Goal: Find specific page/section: Find specific page/section

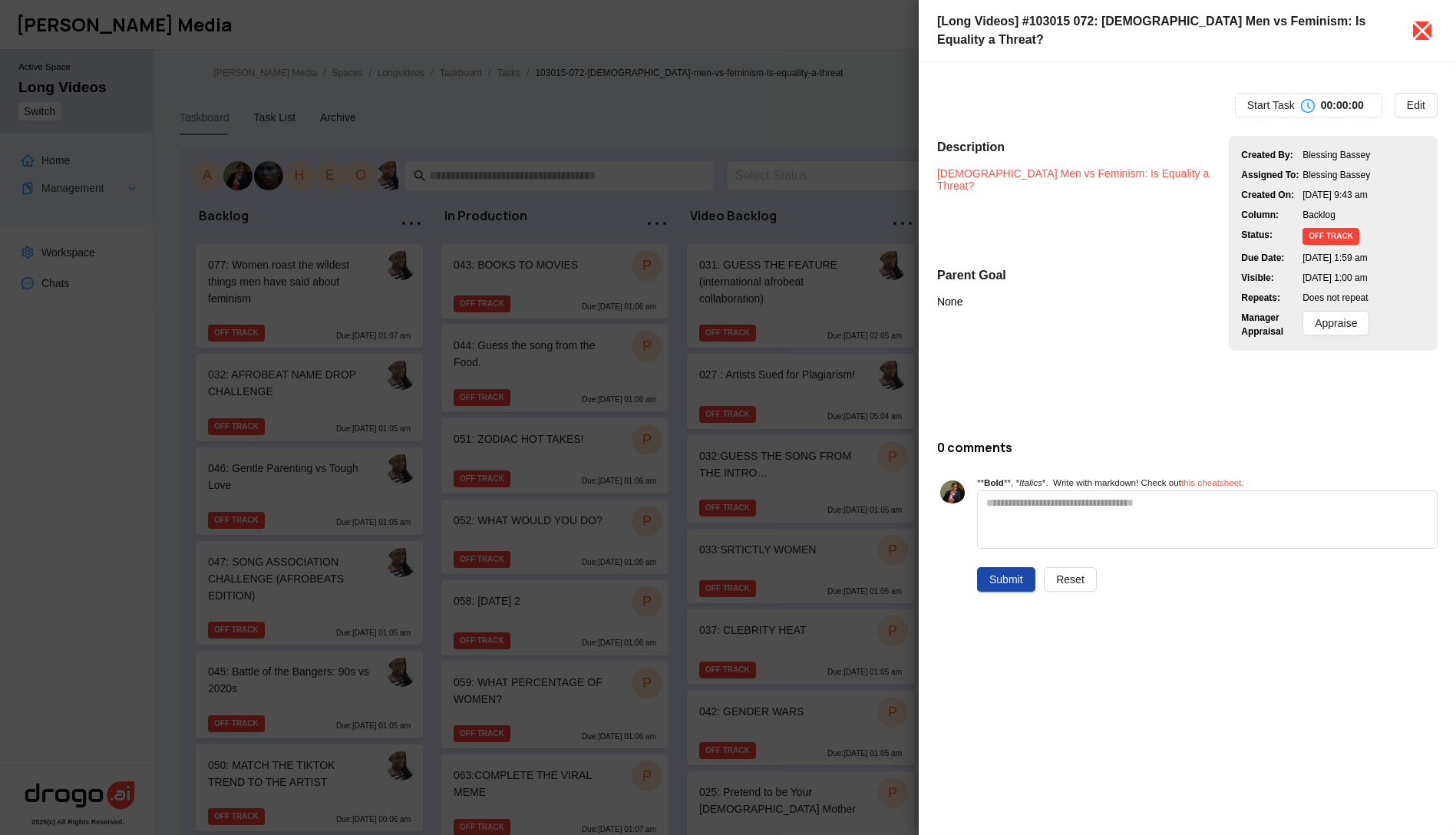
click at [1426, 20] on icon "close" at bounding box center [1422, 30] width 24 height 24
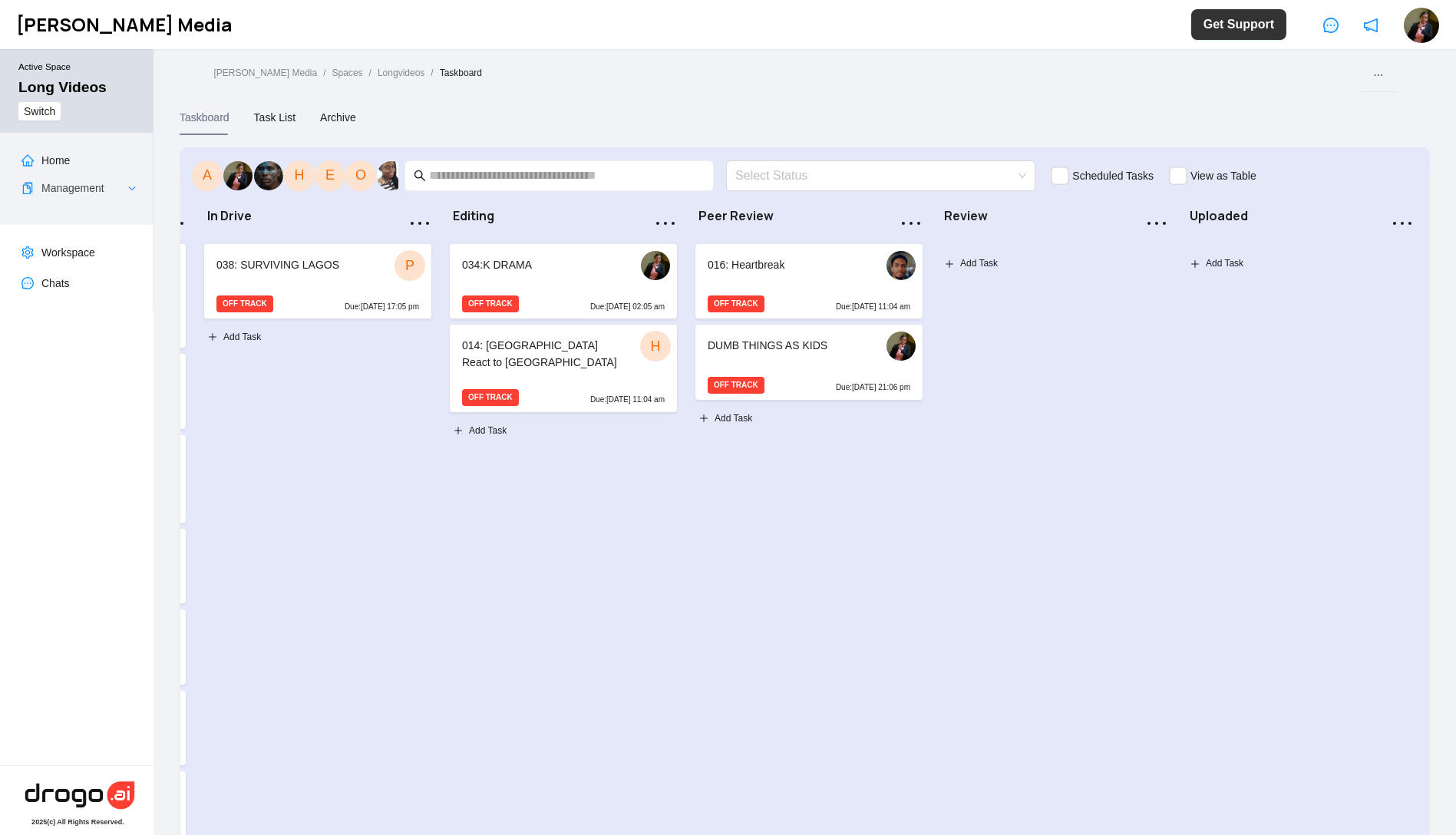
scroll to position [0, 877]
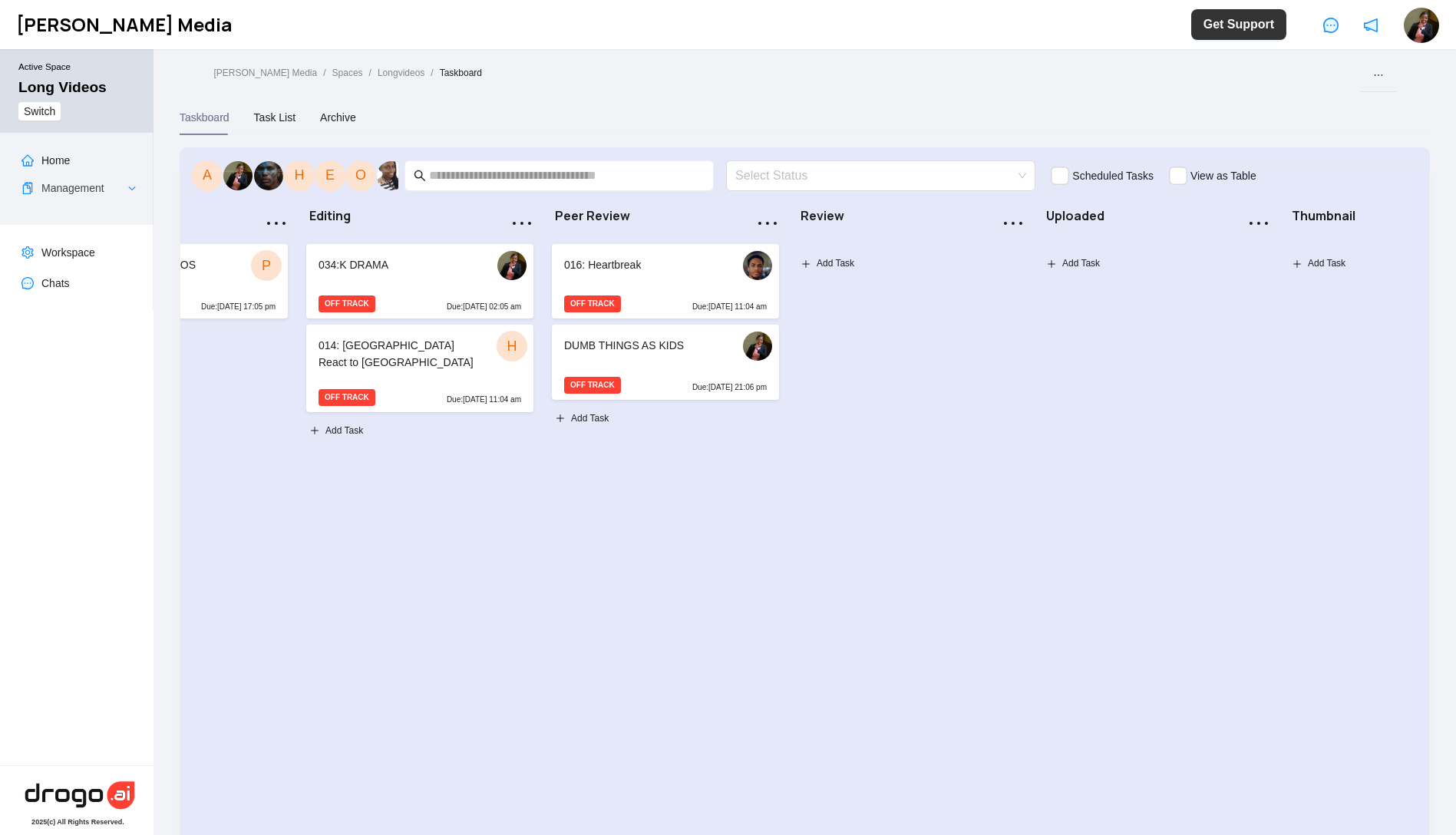
drag, startPoint x: 1117, startPoint y: 538, endPoint x: 1278, endPoint y: 517, distance: 162.4
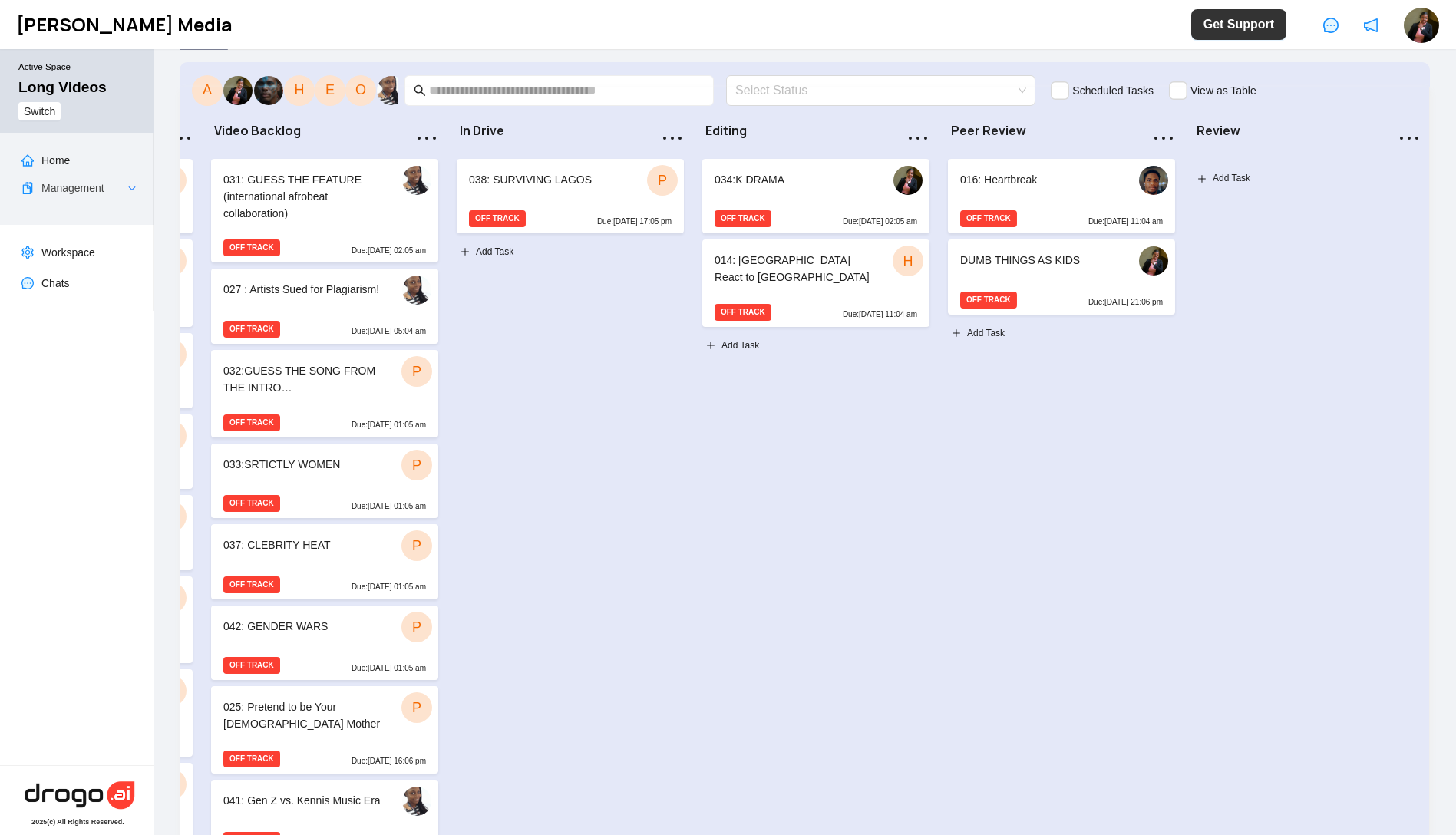
scroll to position [0, 289]
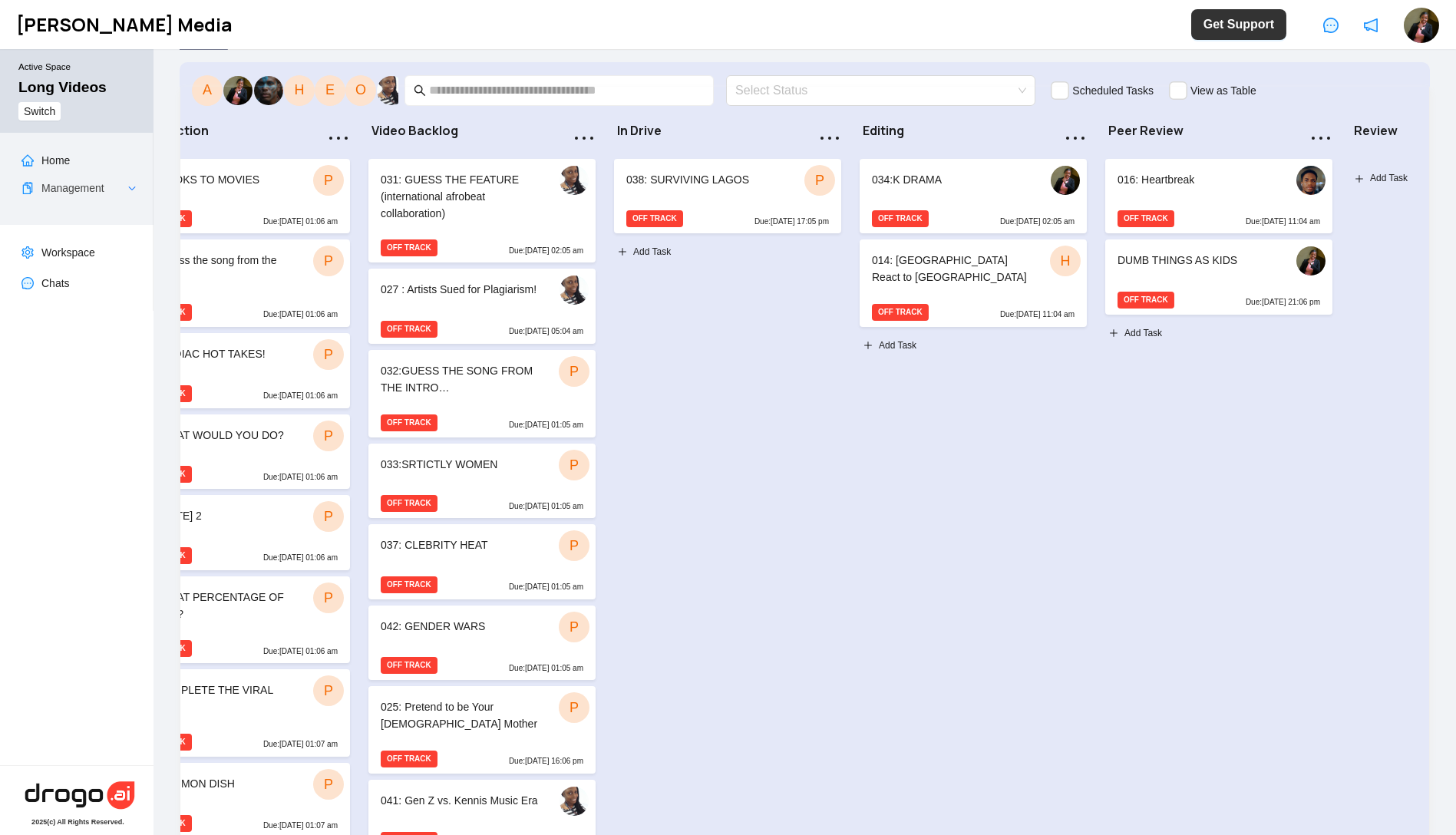
drag, startPoint x: 1171, startPoint y: 525, endPoint x: 993, endPoint y: 525, distance: 178.0
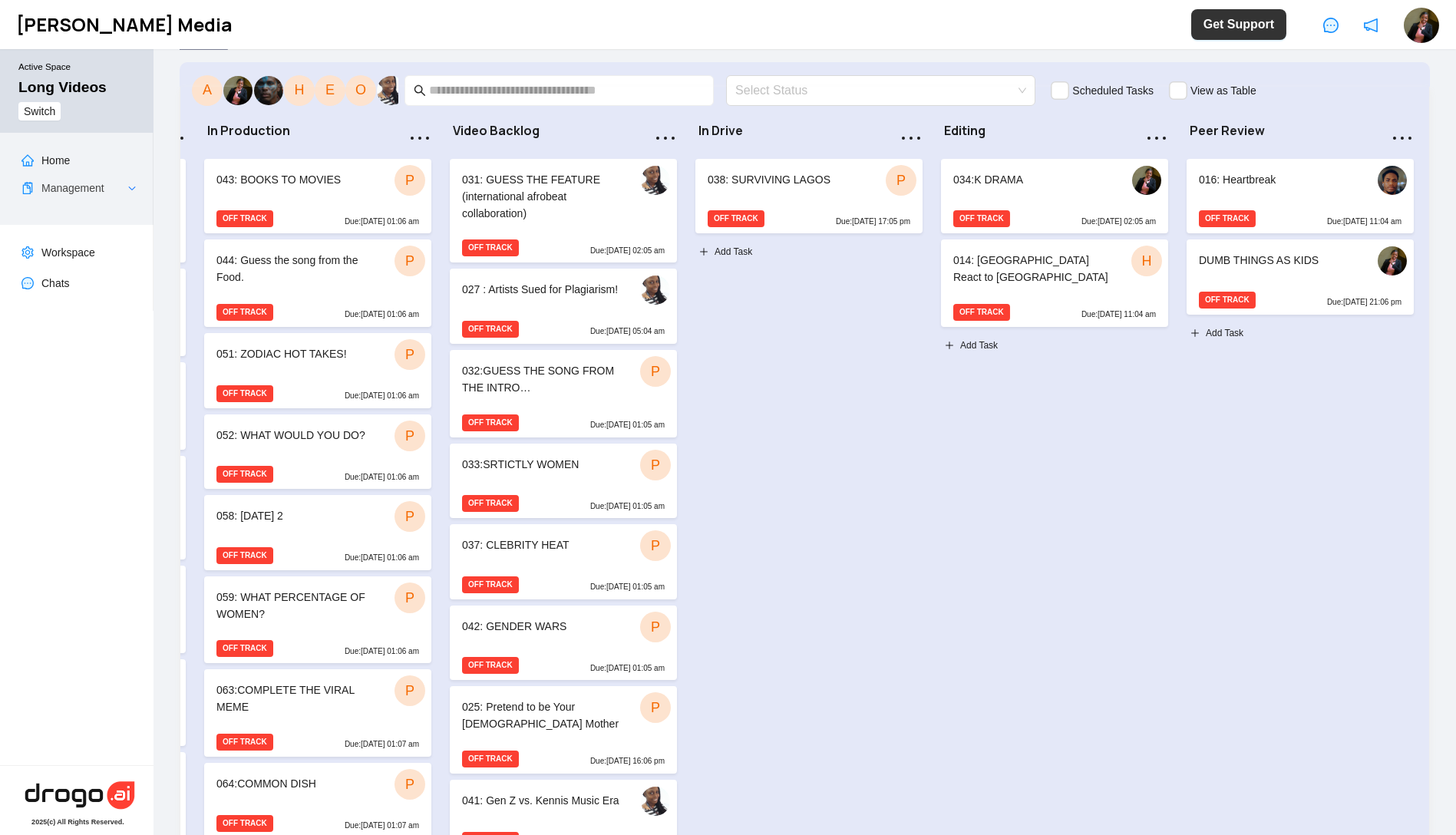
scroll to position [0, 0]
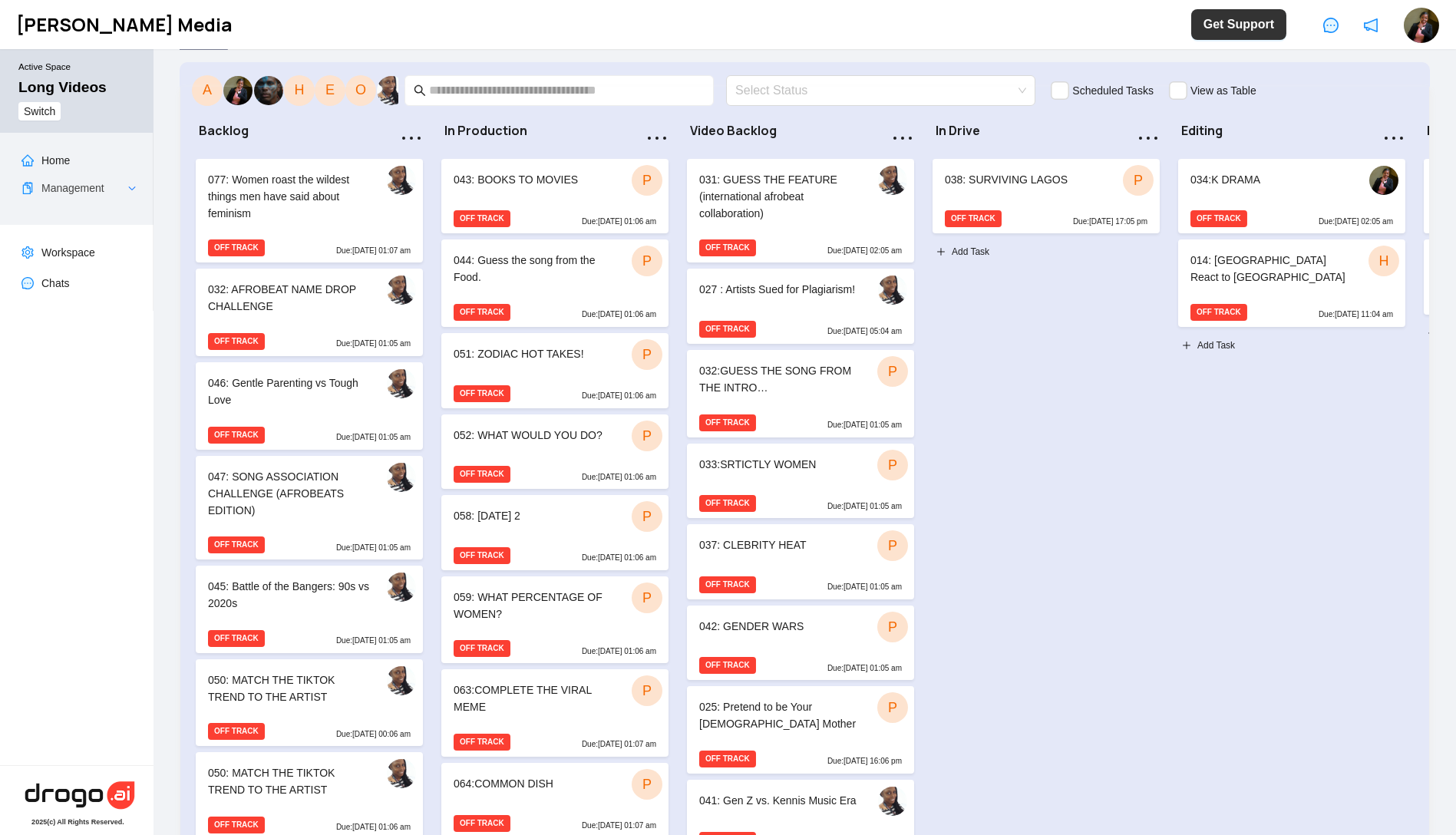
drag, startPoint x: 1005, startPoint y: 513, endPoint x: 594, endPoint y: 492, distance: 411.5
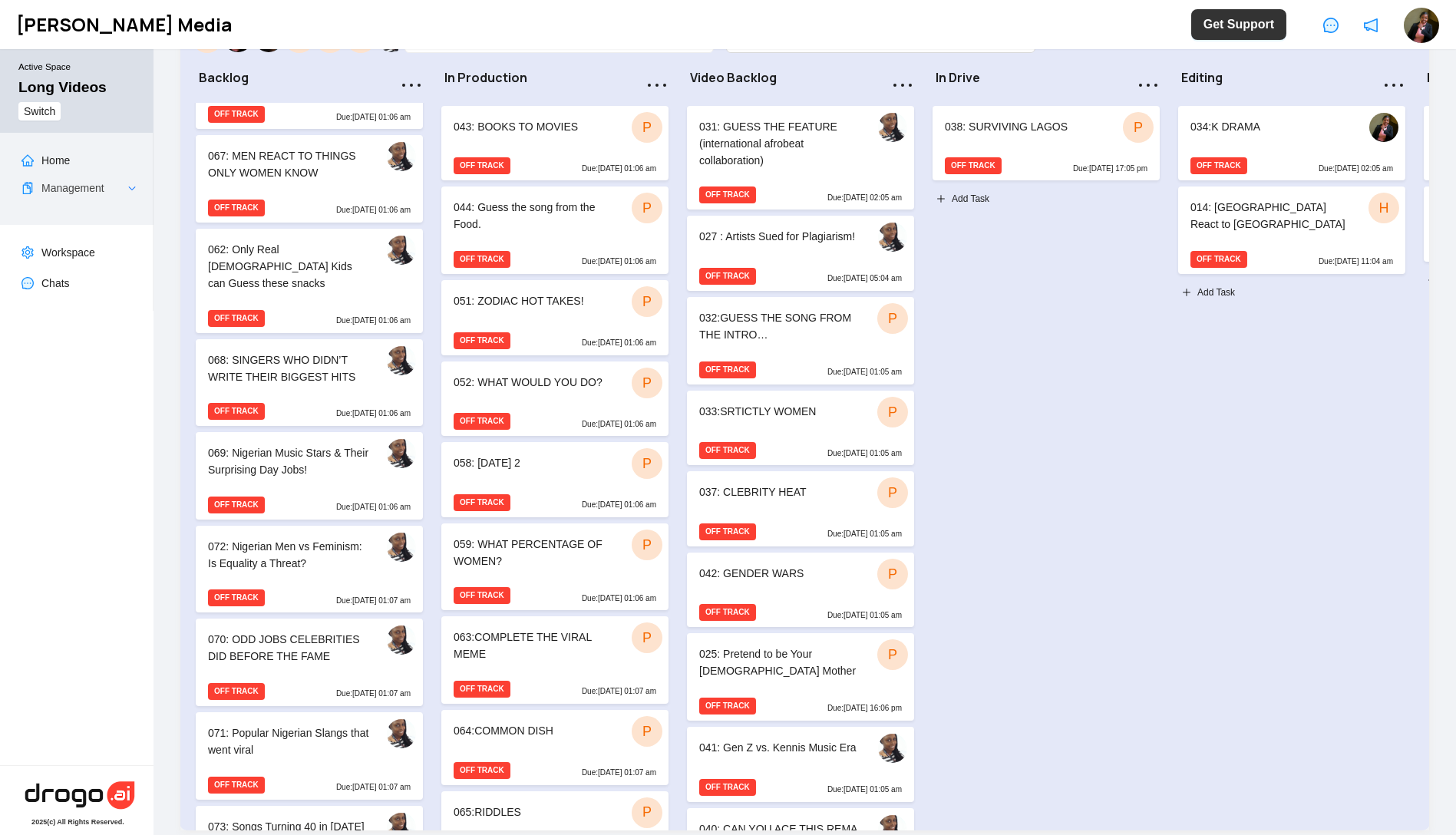
scroll to position [151, 0]
click at [305, 588] on div "OFF TRACK Due: Jul 06 at 01:07 am" at bounding box center [309, 600] width 227 height 24
click at [269, 538] on div "072: Nigerian Men vs Feminism: Is Equality a Threat?" at bounding box center [288, 554] width 162 height 34
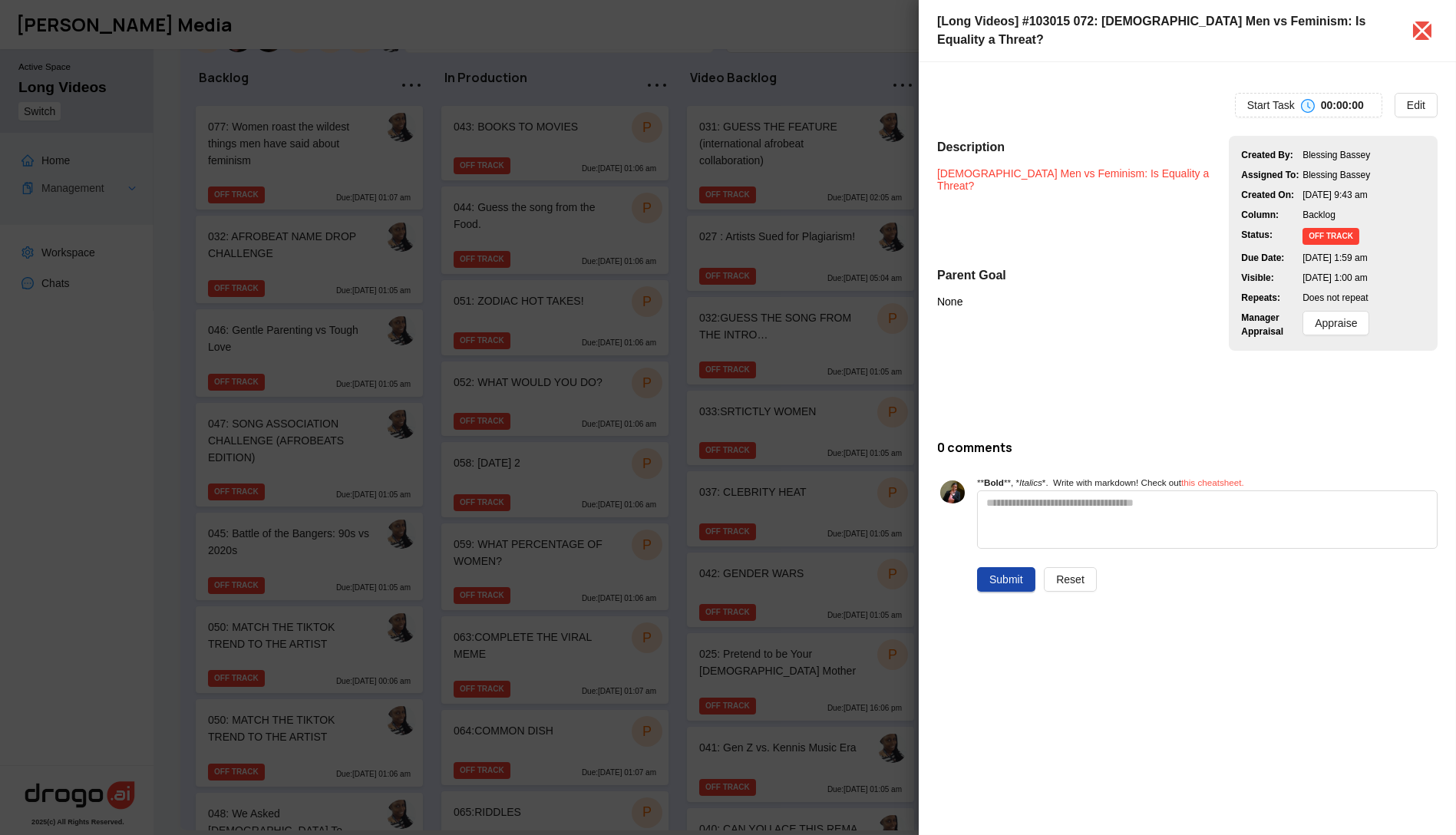
click at [1026, 167] on link "[DEMOGRAPHIC_DATA] Men vs Feminism: Is Equality a Threat?" at bounding box center [1075, 179] width 275 height 24
click at [353, 460] on div at bounding box center [728, 417] width 1456 height 835
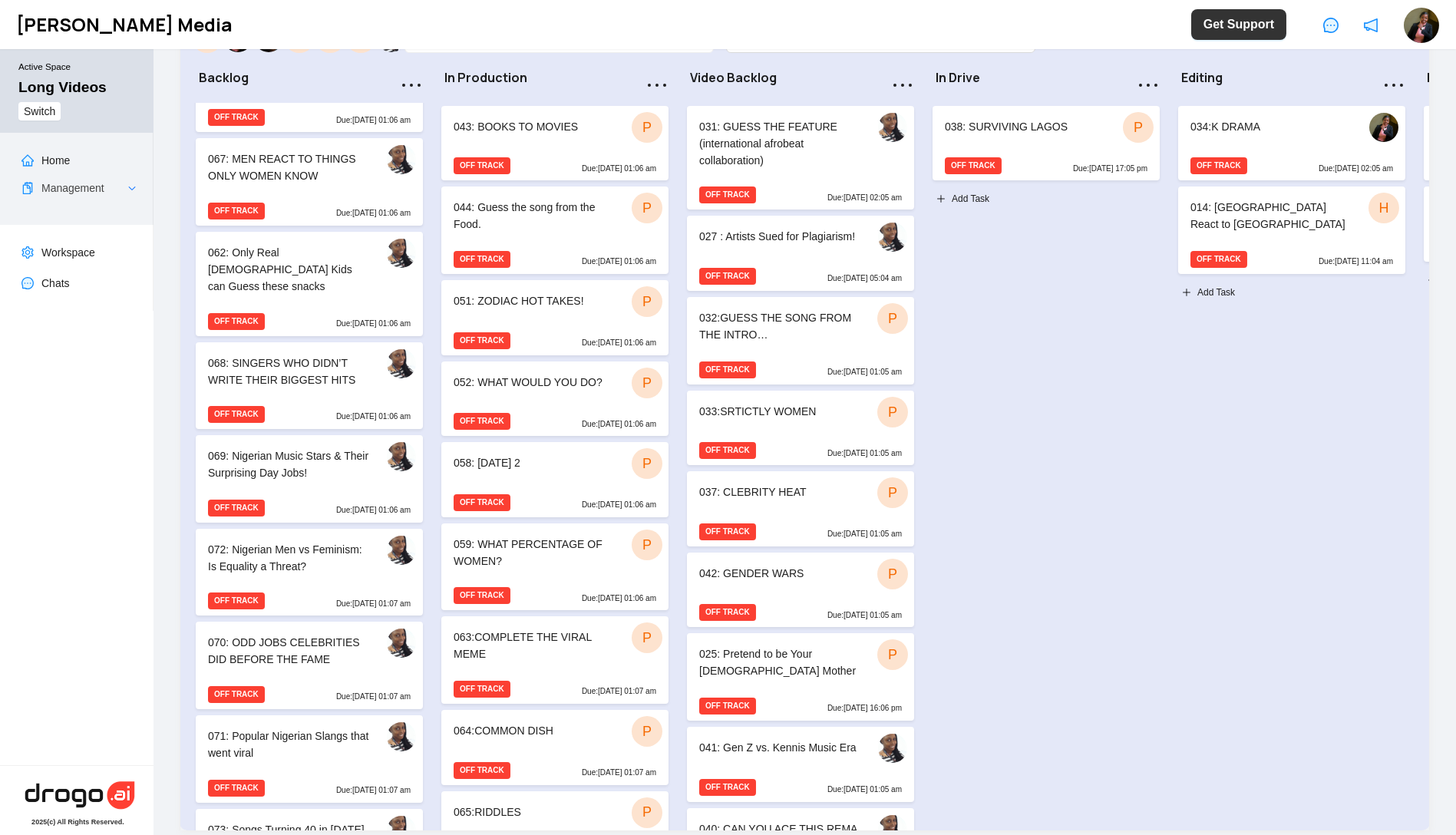
scroll to position [1549, 0]
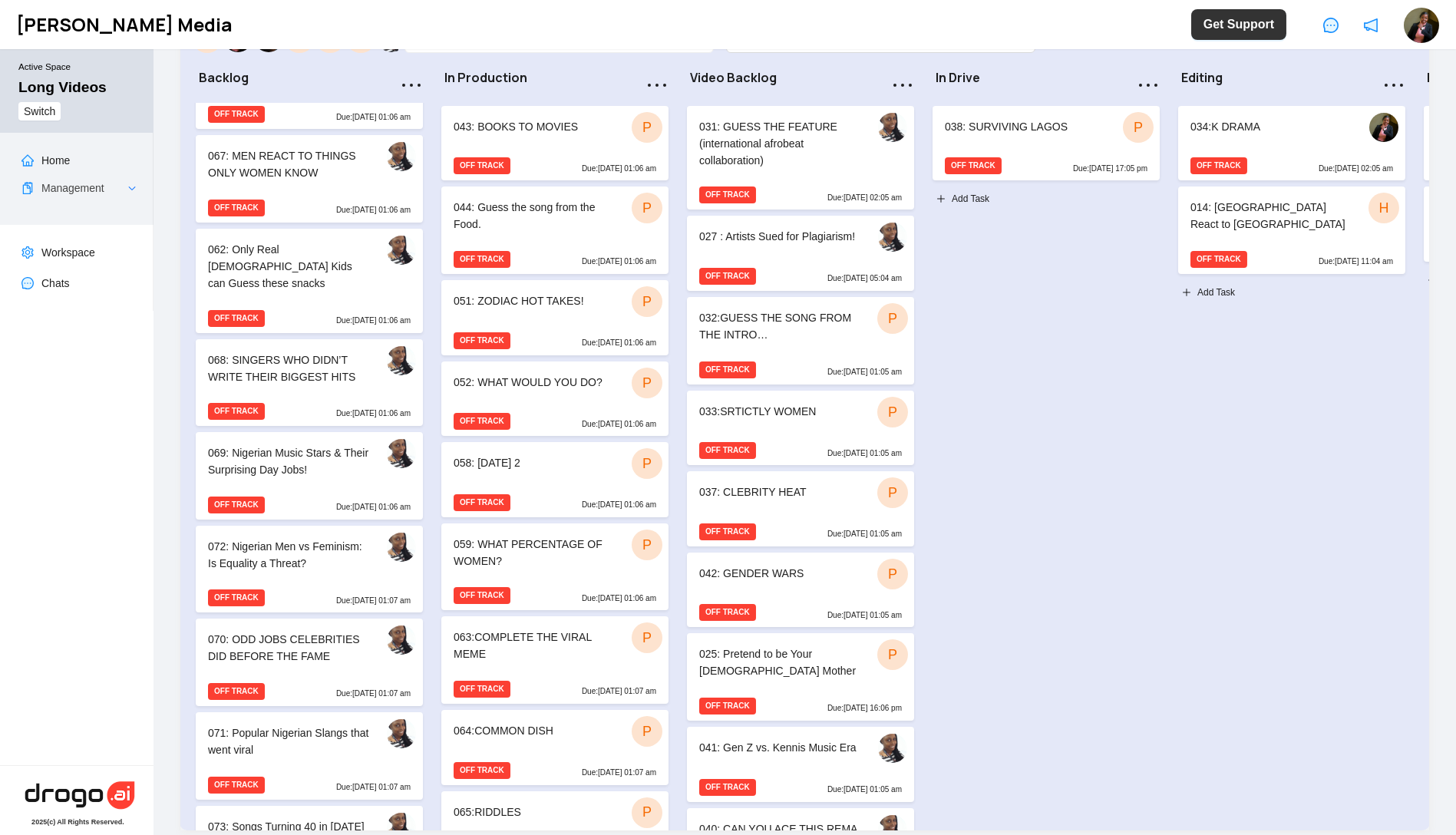
click at [288, 712] on div "071: Popular Nigerian Slangs that went viral" at bounding box center [309, 740] width 227 height 57
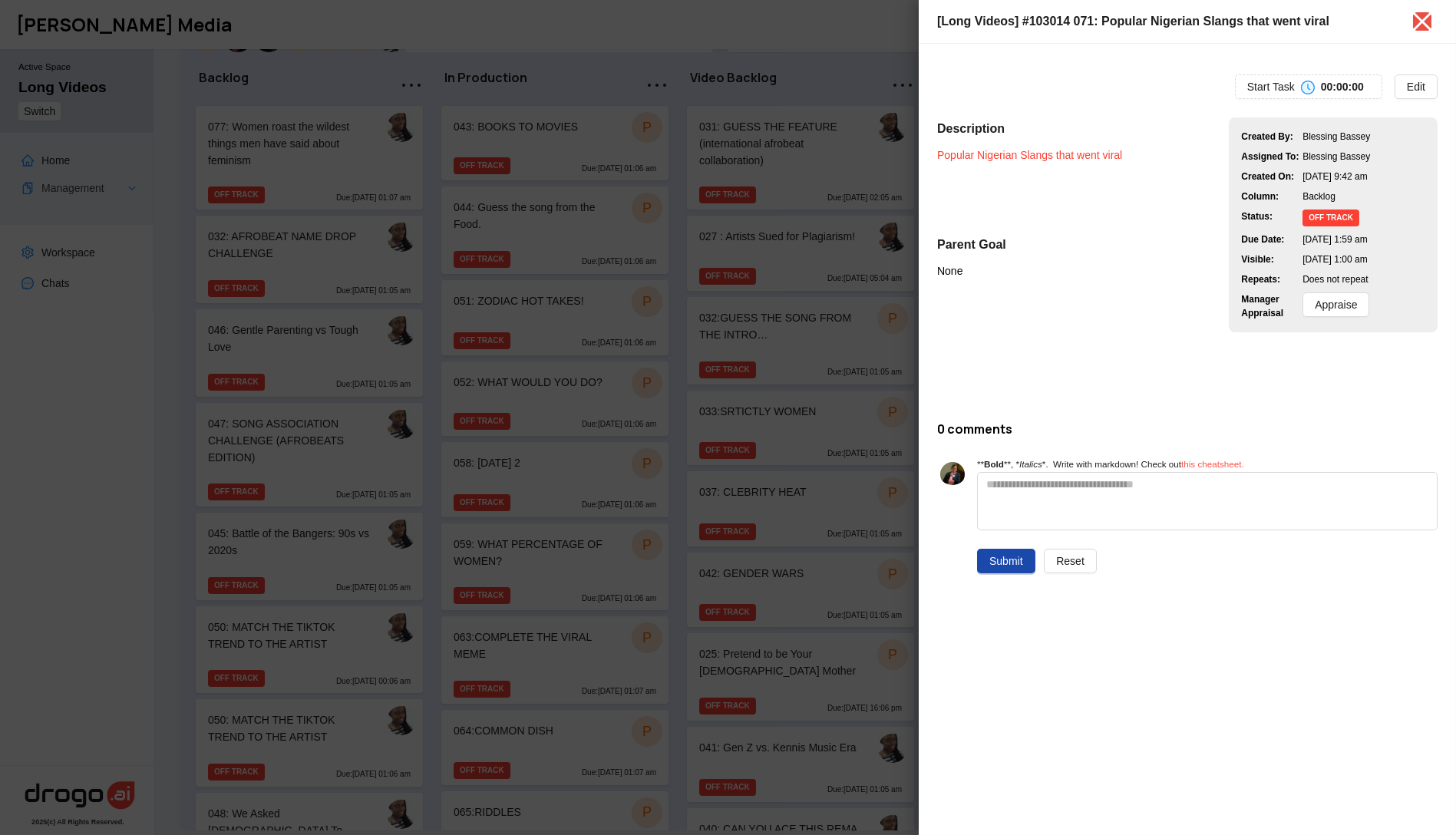
click at [1062, 159] on link "Popular Nigerian Slangs that went viral" at bounding box center [1029, 155] width 185 height 13
click at [239, 333] on div at bounding box center [728, 417] width 1456 height 835
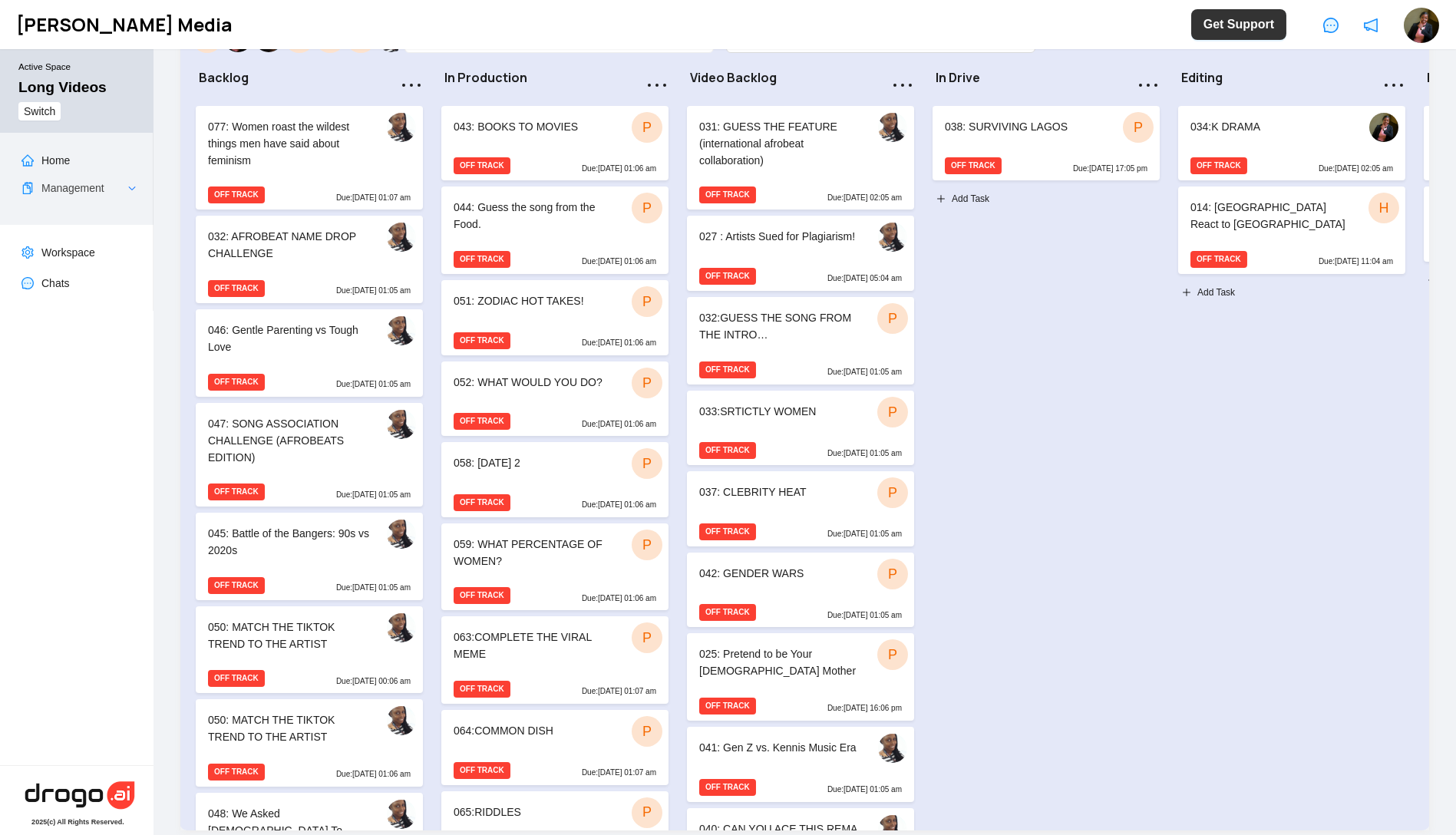
click at [308, 545] on div "045: Battle of the Bangers: 90s vs 2020s" at bounding box center [309, 544] width 202 height 37
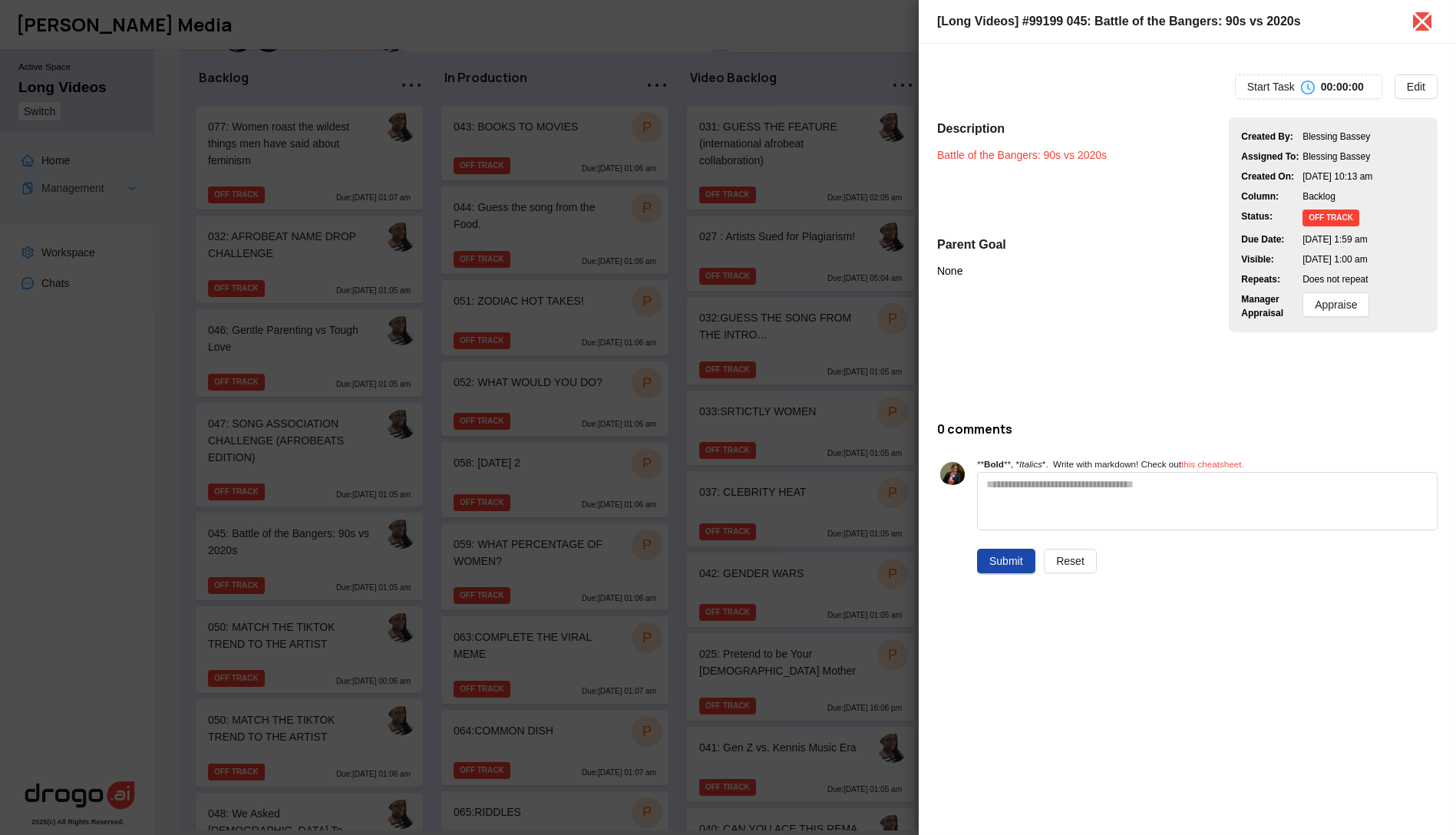
click at [1027, 157] on link "Battle of the Bangers: 90s vs 2020s" at bounding box center [1022, 155] width 169 height 13
click at [300, 301] on div at bounding box center [728, 417] width 1456 height 835
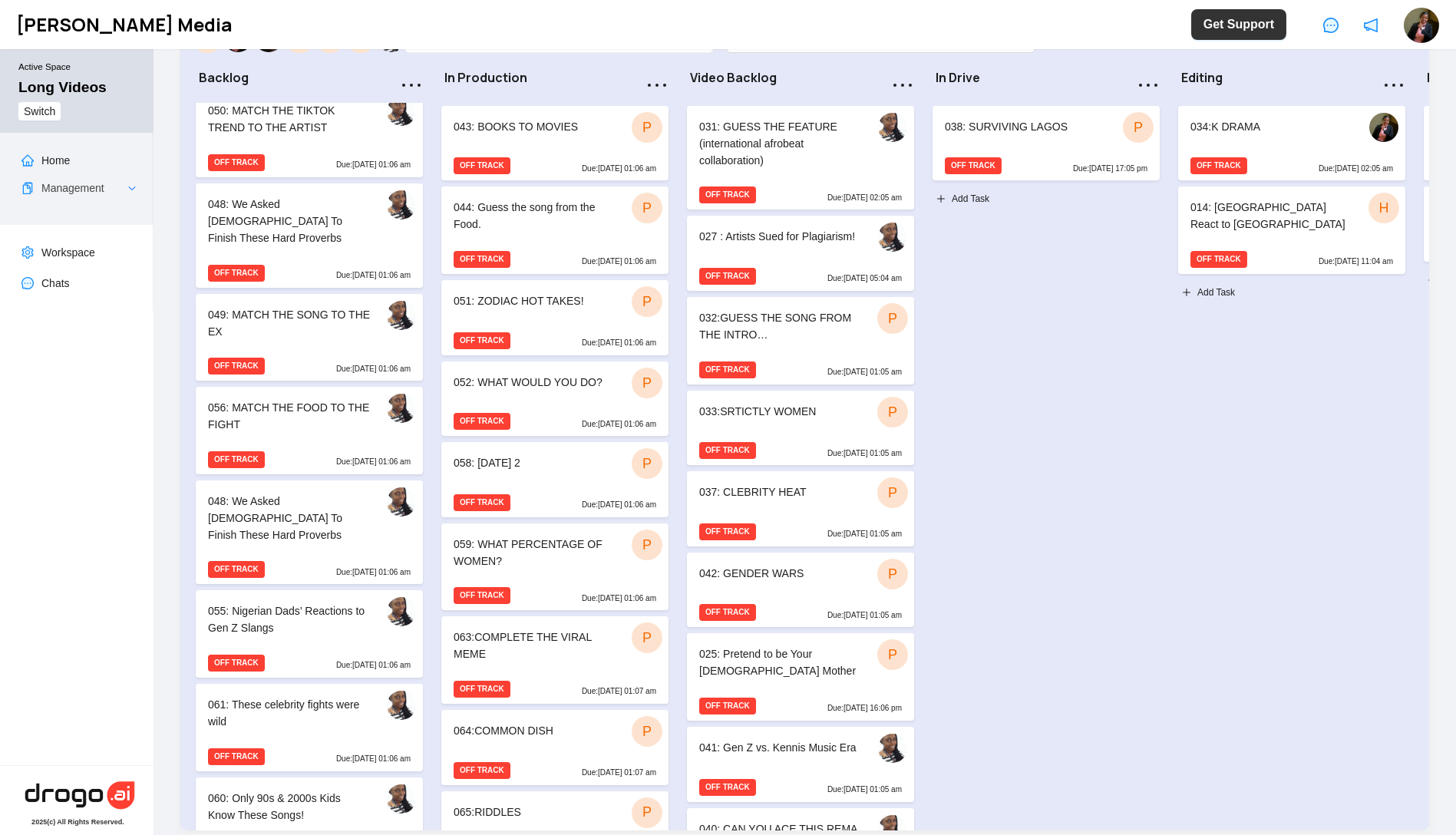
scroll to position [524, 0]
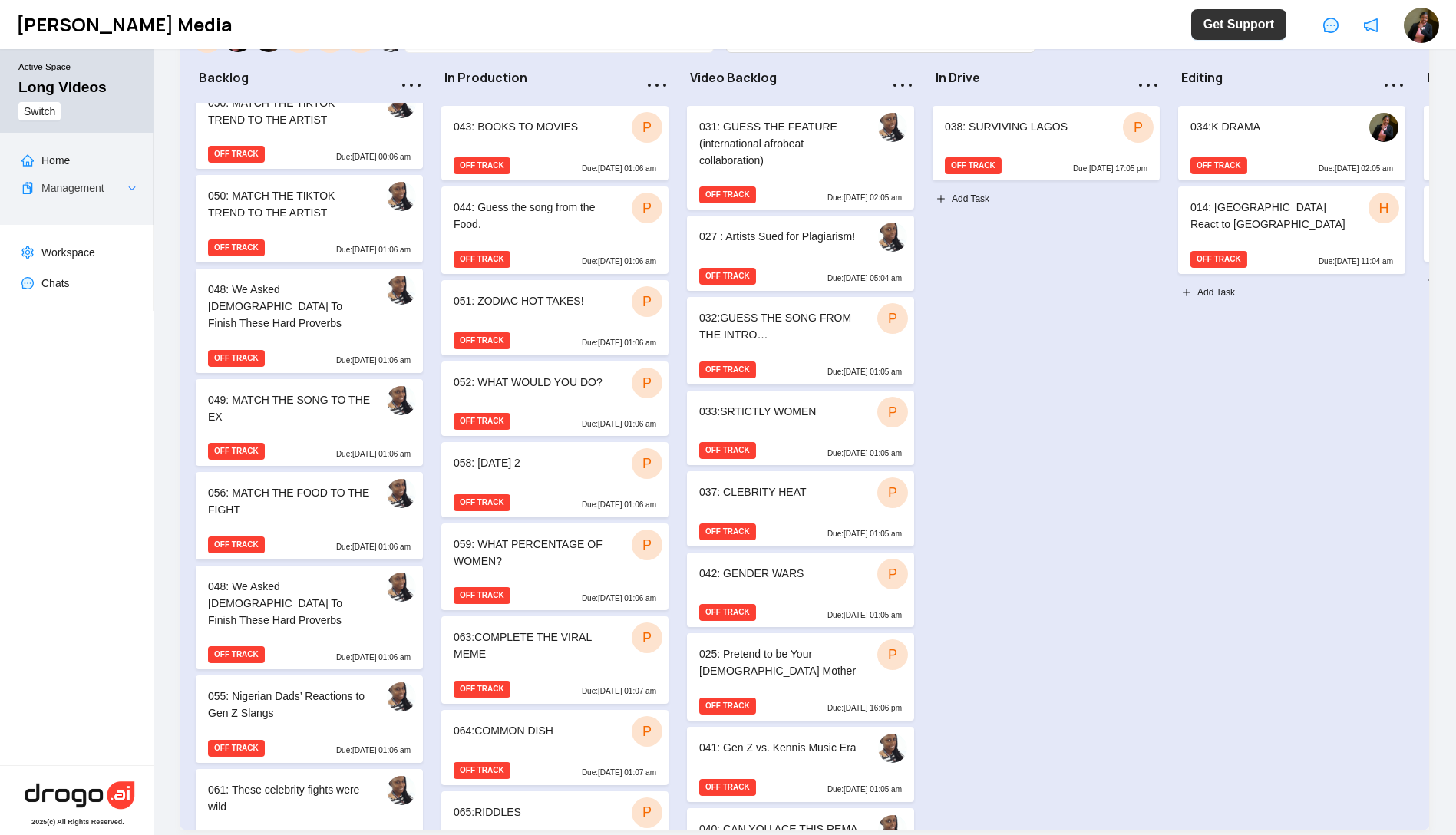
click at [292, 288] on div "048: We Asked [DEMOGRAPHIC_DATA] To Finish These Hard Proverbs" at bounding box center [288, 306] width 162 height 50
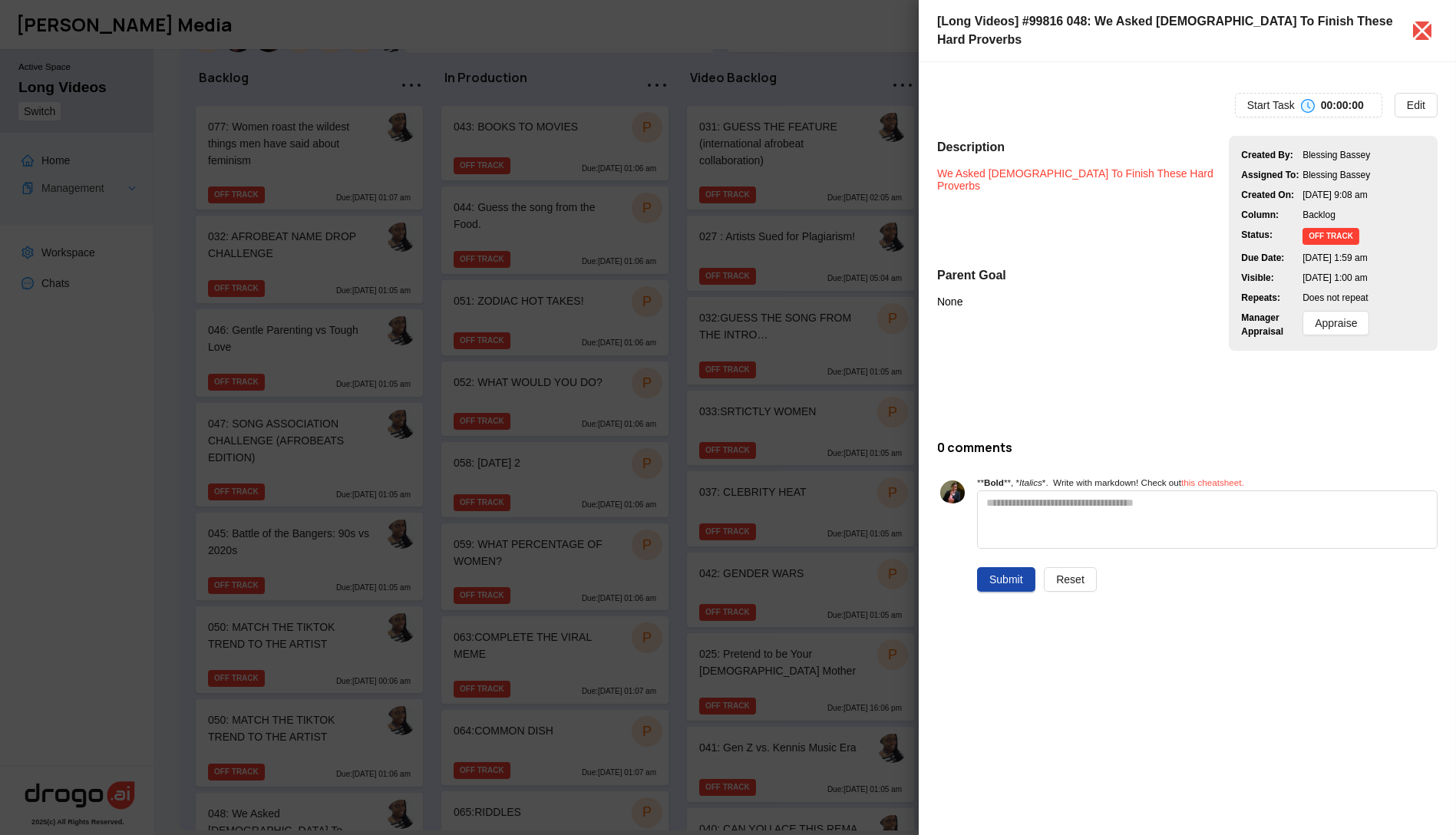
click at [1003, 167] on link "We Asked Nigerians To Finish These Hard Proverbs" at bounding box center [1077, 179] width 280 height 24
click at [369, 433] on div at bounding box center [728, 417] width 1456 height 835
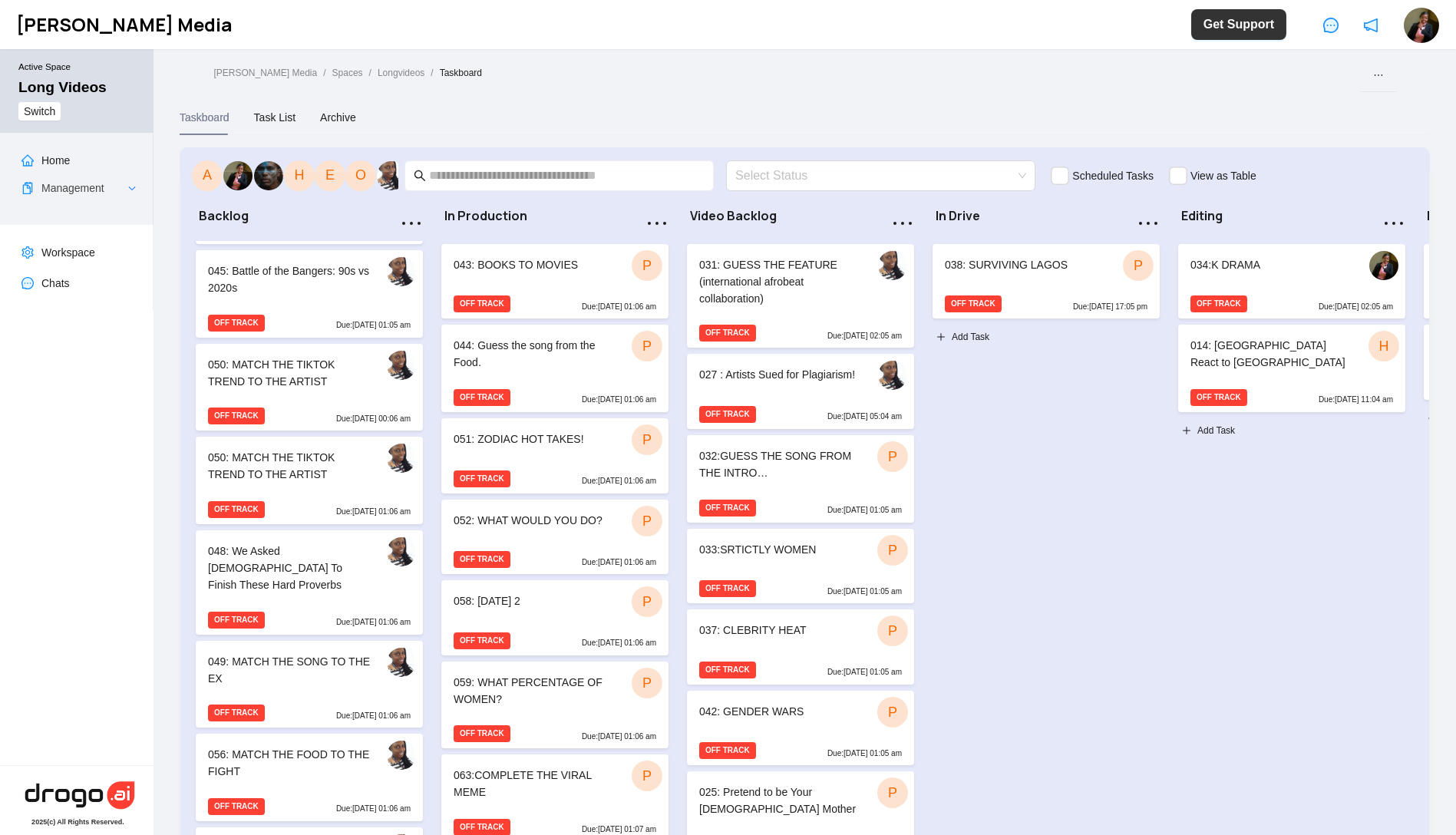
scroll to position [426, 0]
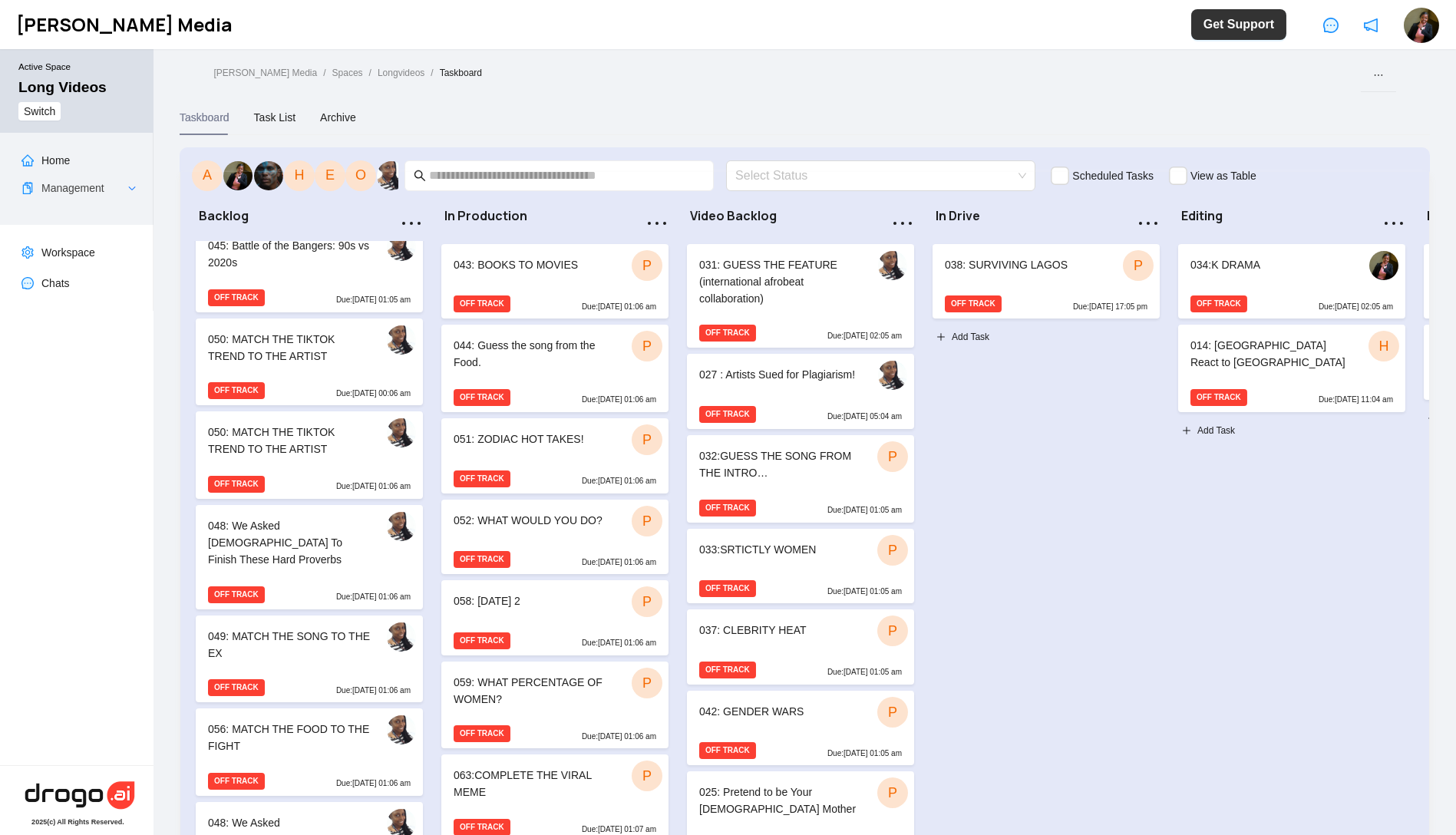
click at [303, 374] on div at bounding box center [309, 377] width 227 height 6
click at [293, 381] on div "OFF TRACK Due: Jun 01 at 00:06 am" at bounding box center [309, 393] width 227 height 24
click at [298, 356] on div "050: MATCH THE TIKTOK TREND TO THE ARTIST" at bounding box center [288, 347] width 162 height 34
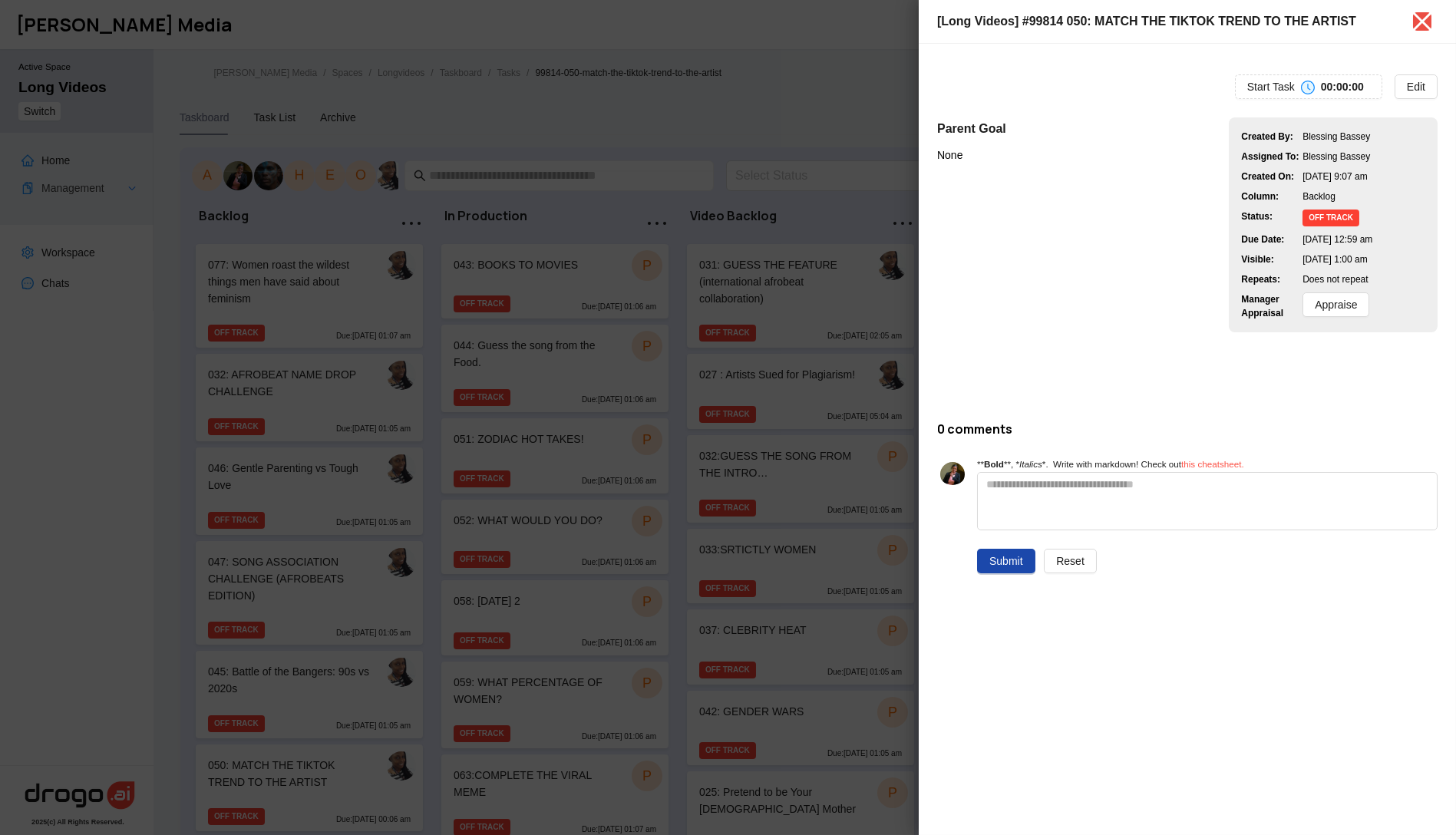
click at [314, 375] on div at bounding box center [728, 417] width 1456 height 835
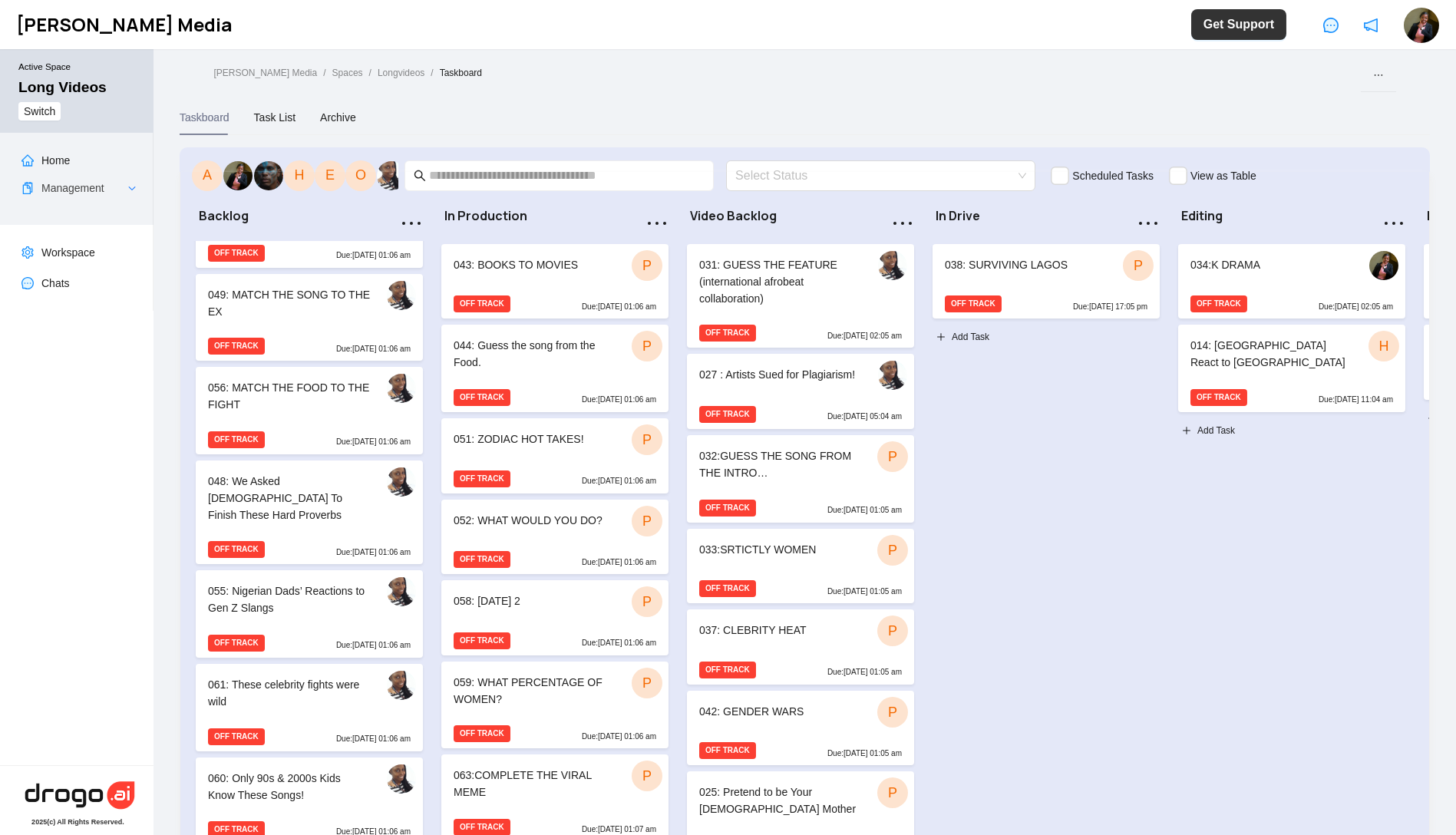
scroll to position [1024, 0]
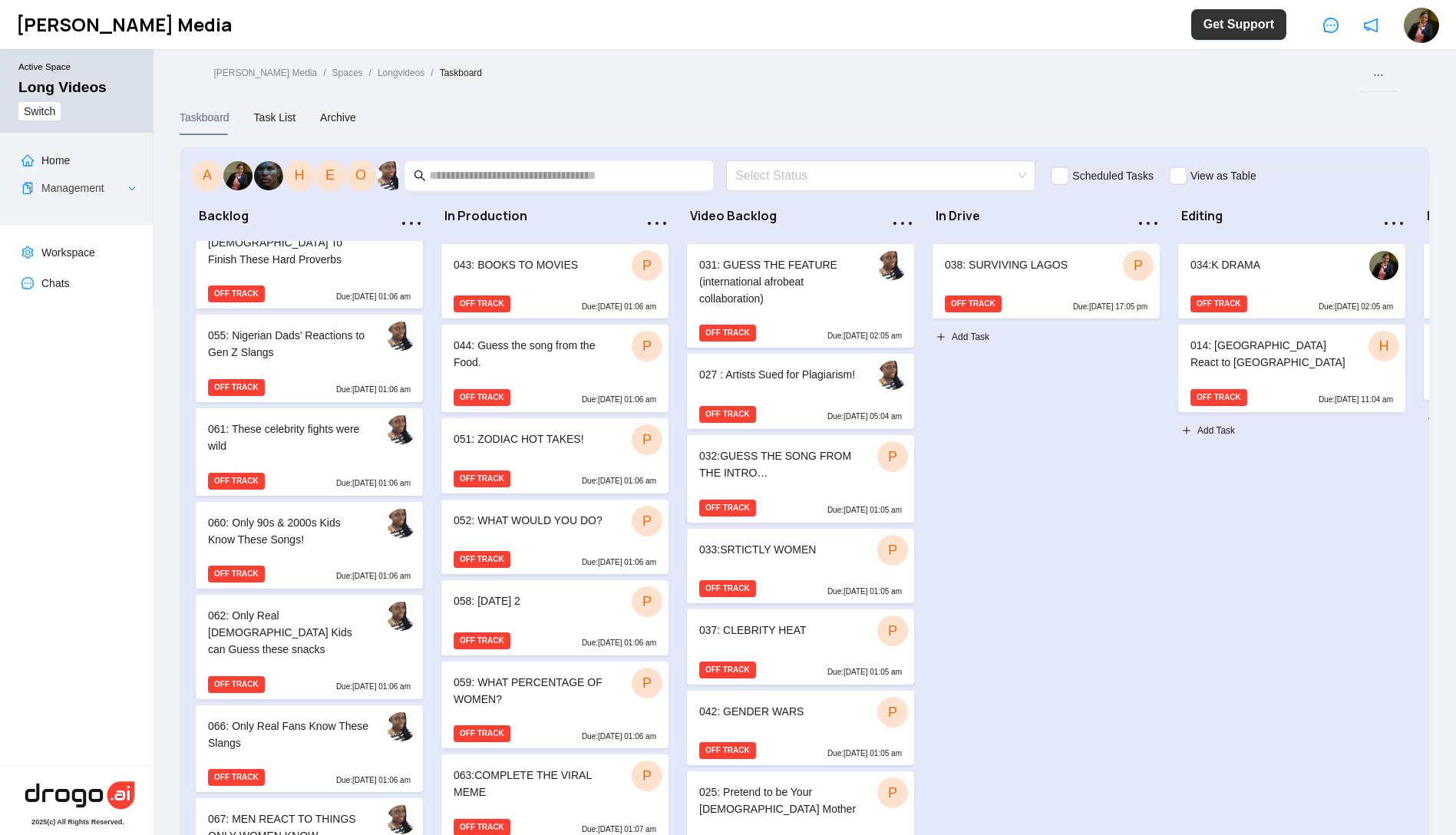
click at [307, 421] on div "061: These celebrity fights were wild" at bounding box center [288, 437] width 162 height 34
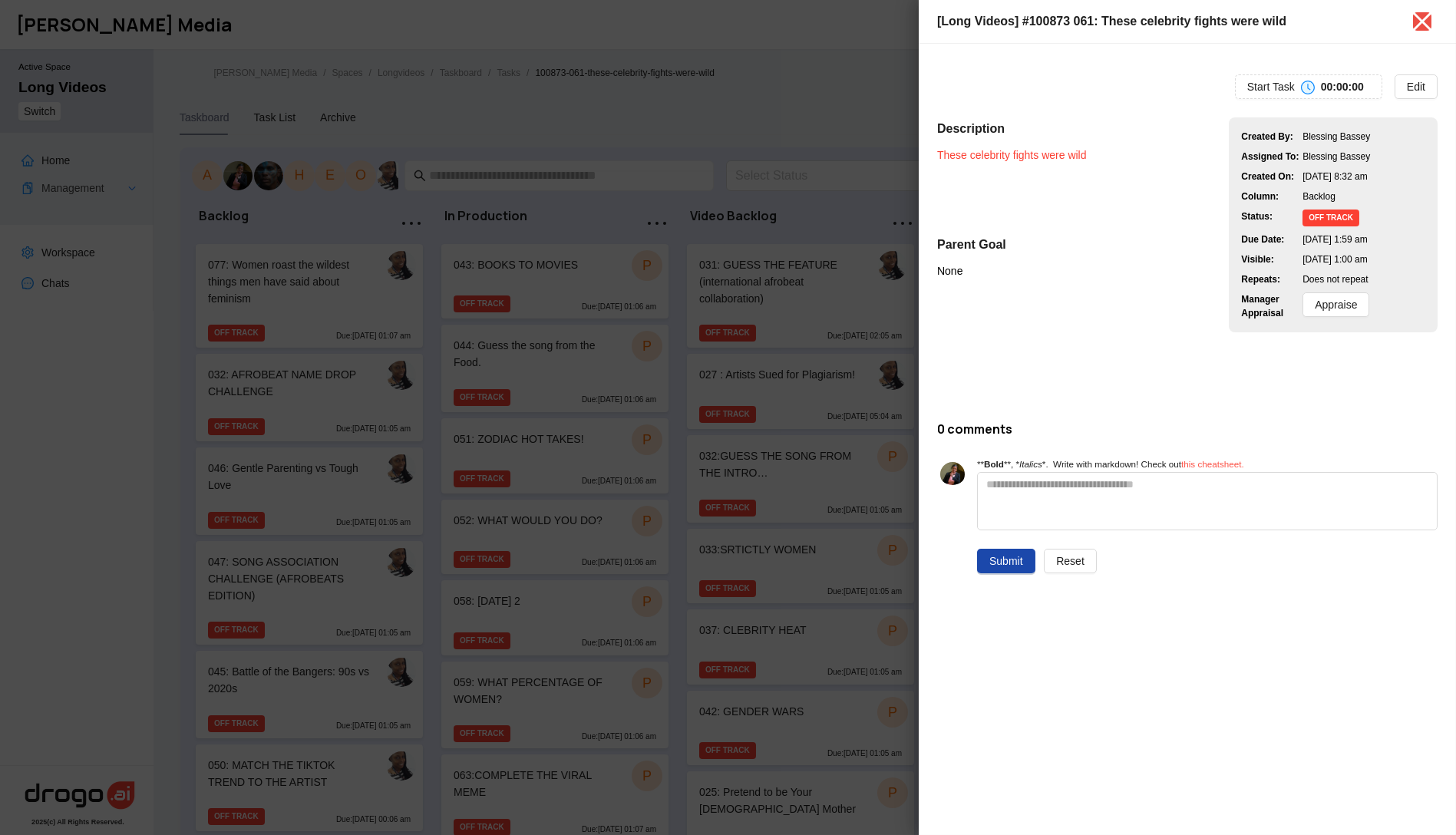
click at [1044, 159] on link "These celebrity fights were wild" at bounding box center [1012, 155] width 150 height 13
click at [336, 418] on div at bounding box center [728, 417] width 1456 height 835
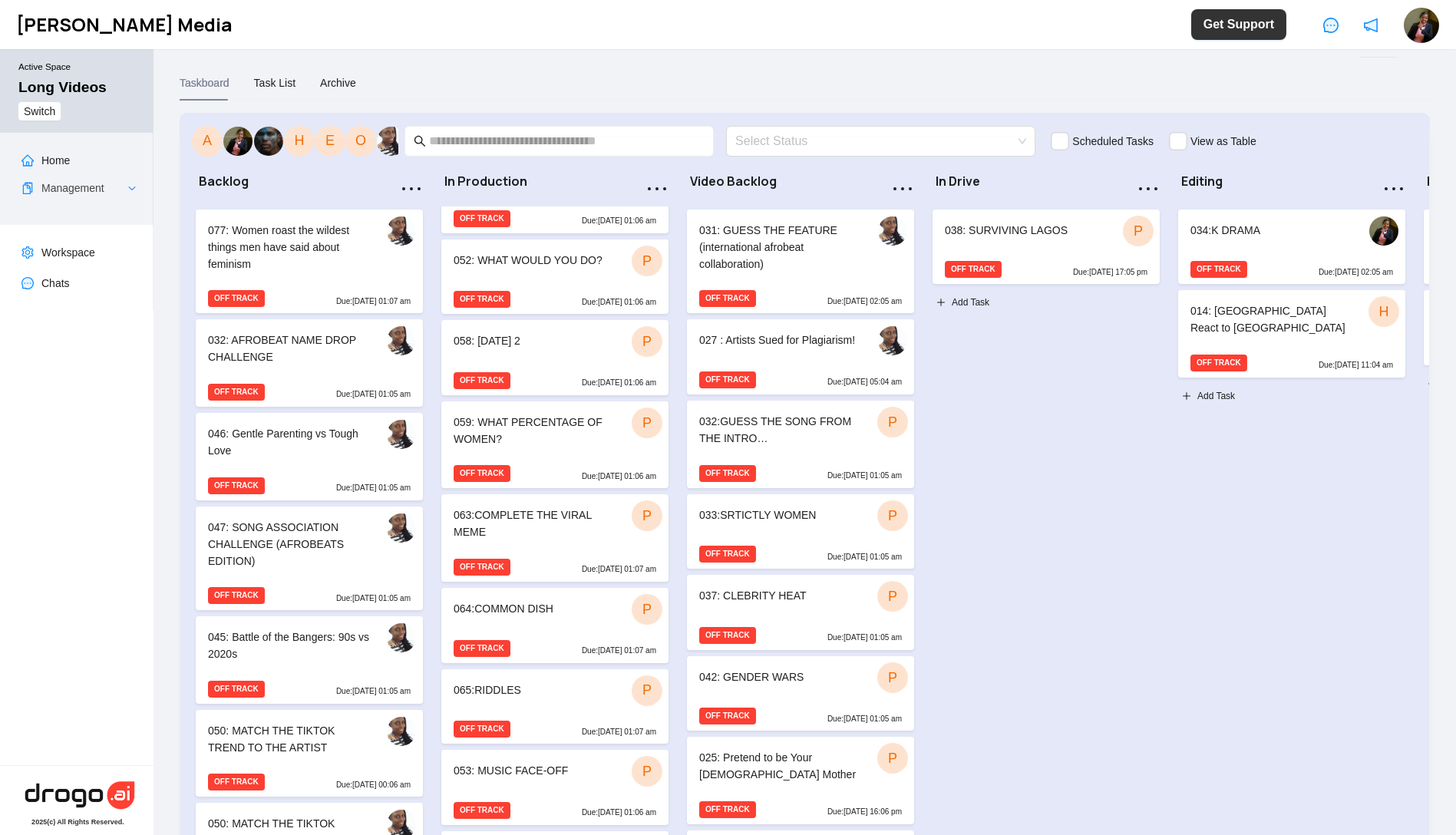
scroll to position [151, 0]
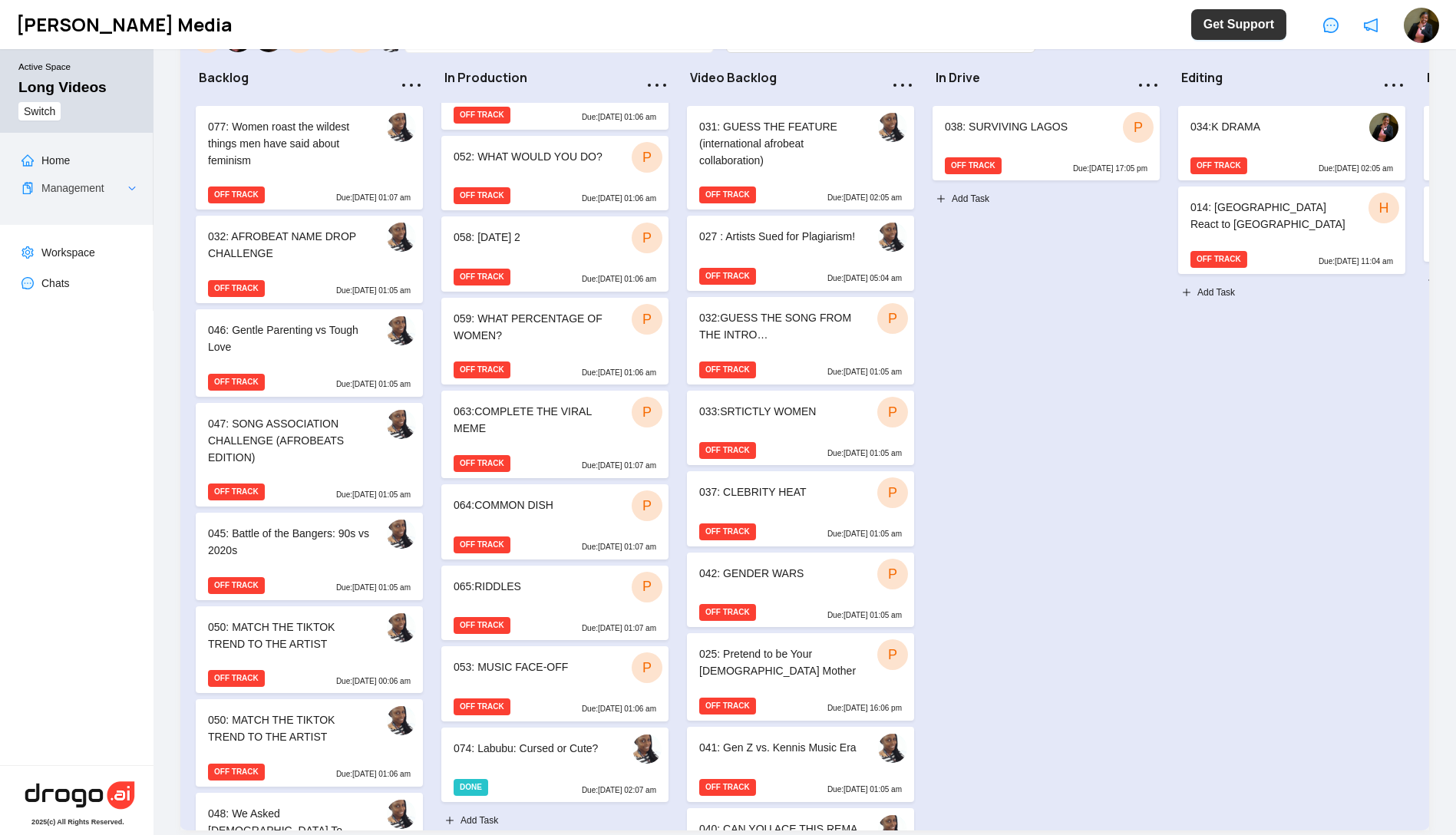
click at [539, 746] on div "074: Labubu: Cursed or Cute?" at bounding box center [554, 750] width 227 height 45
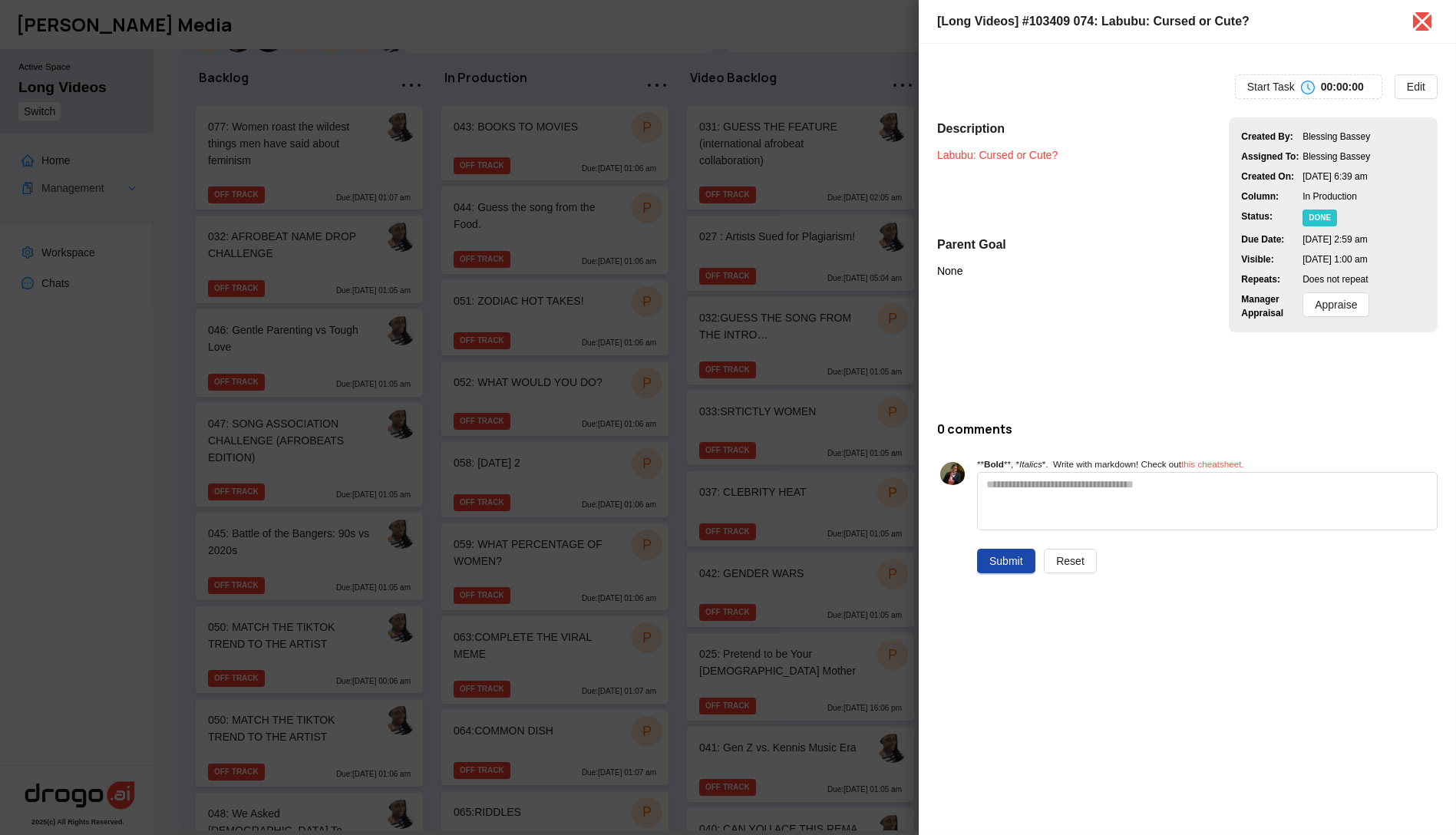
click at [1003, 153] on link "Labubu: Cursed or Cute?" at bounding box center [997, 155] width 121 height 13
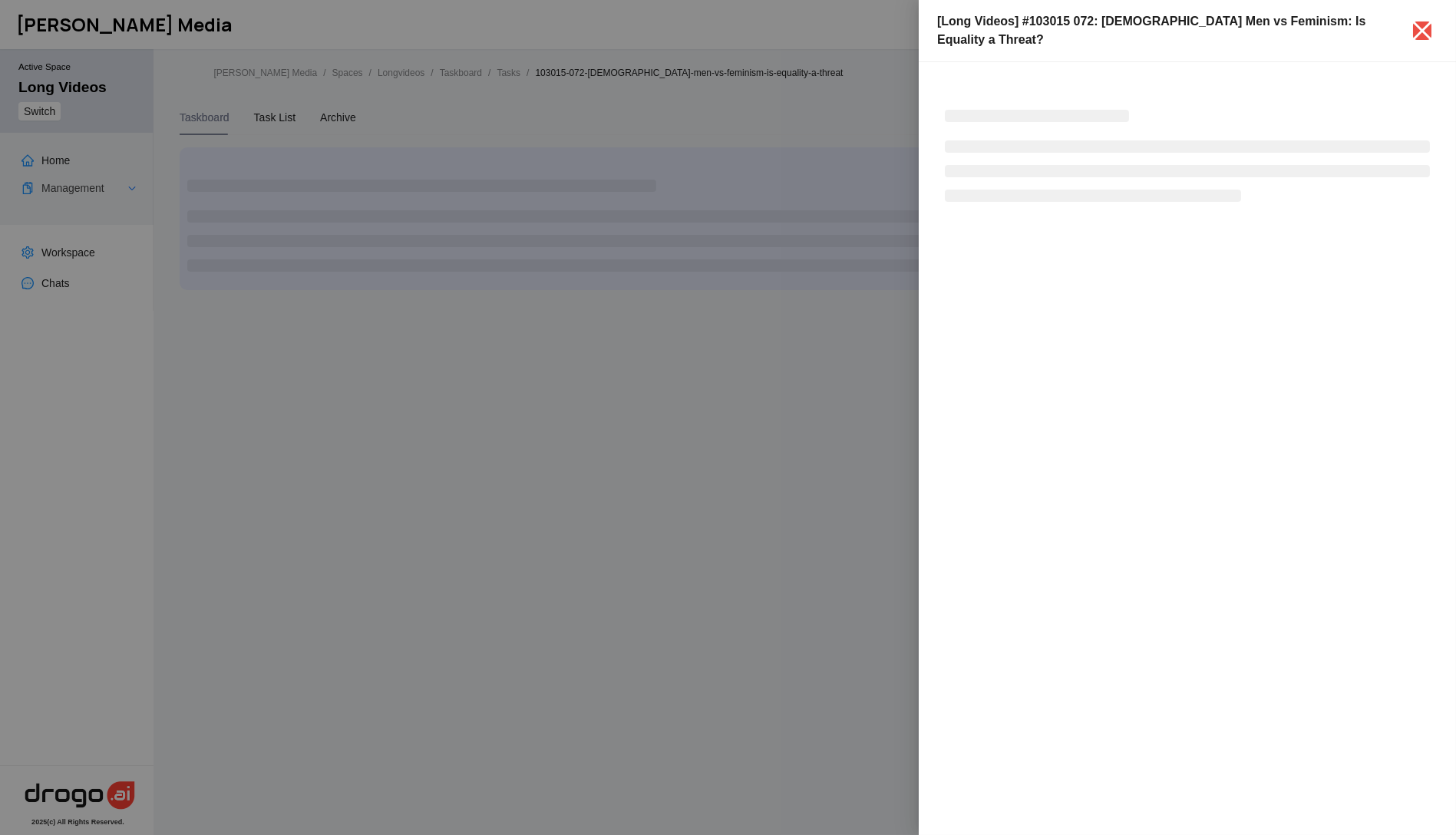
click at [466, 260] on div at bounding box center [728, 417] width 1456 height 835
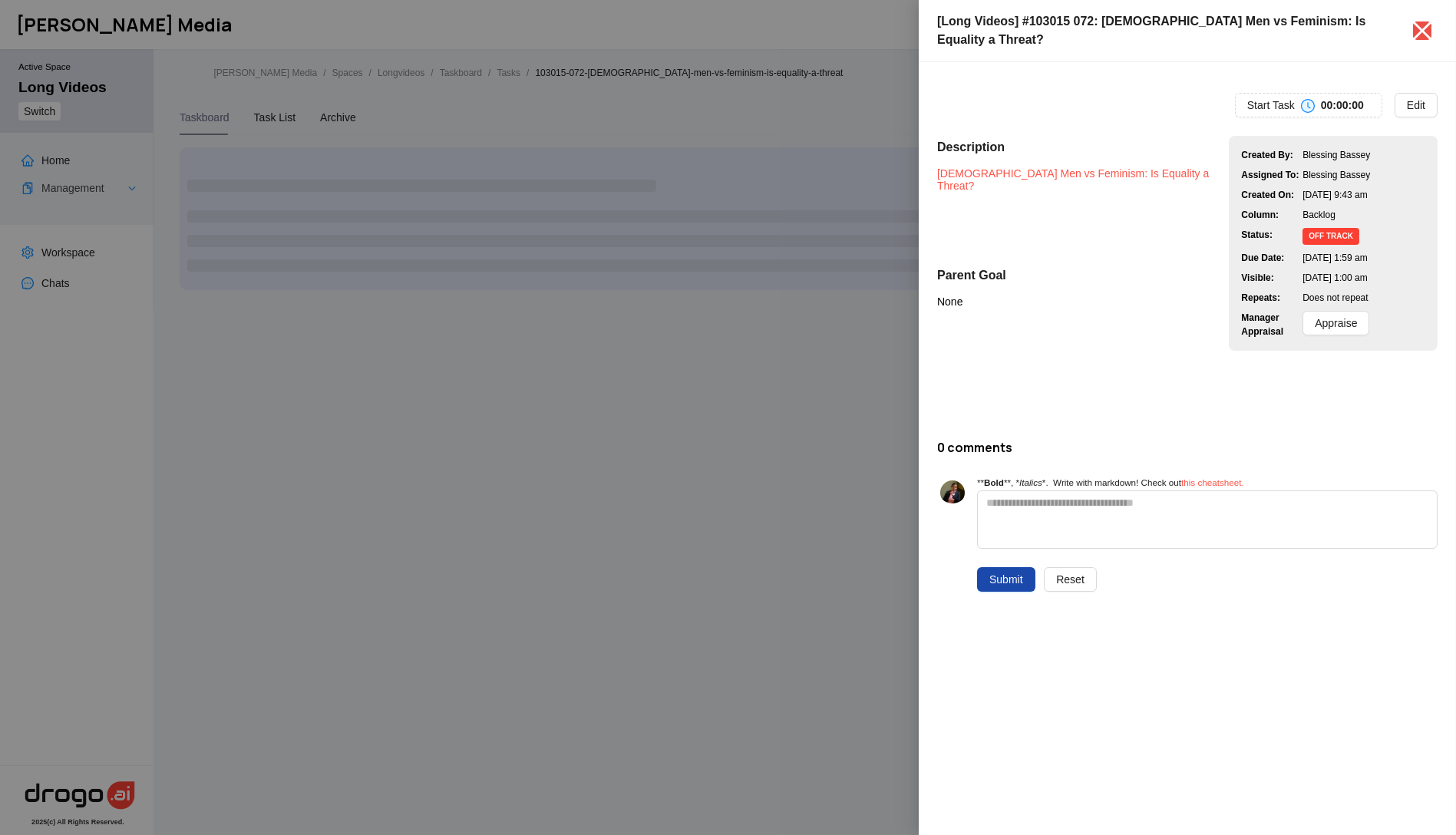
click at [295, 337] on div at bounding box center [728, 417] width 1456 height 835
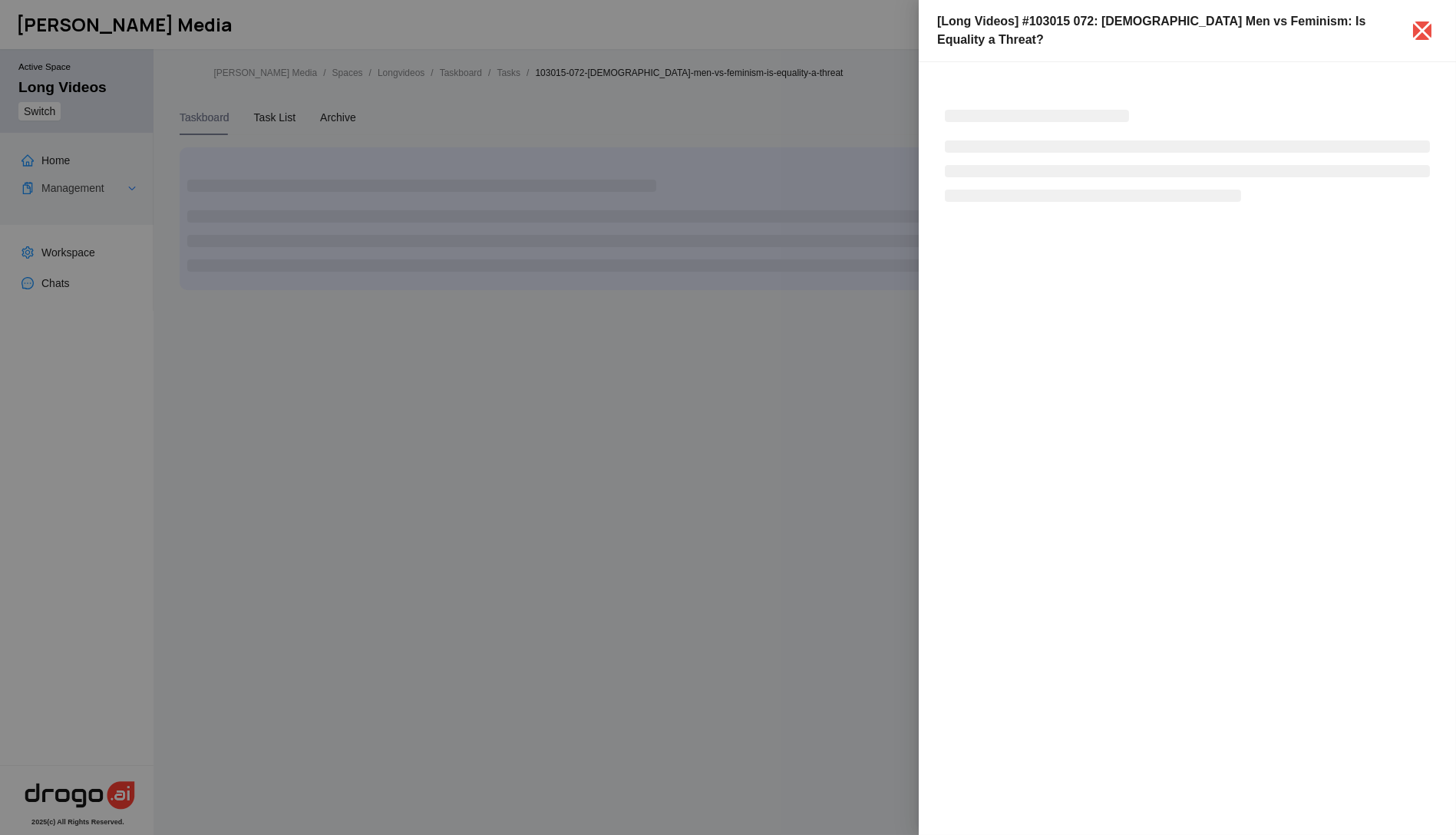
click at [573, 322] on div at bounding box center [728, 417] width 1456 height 835
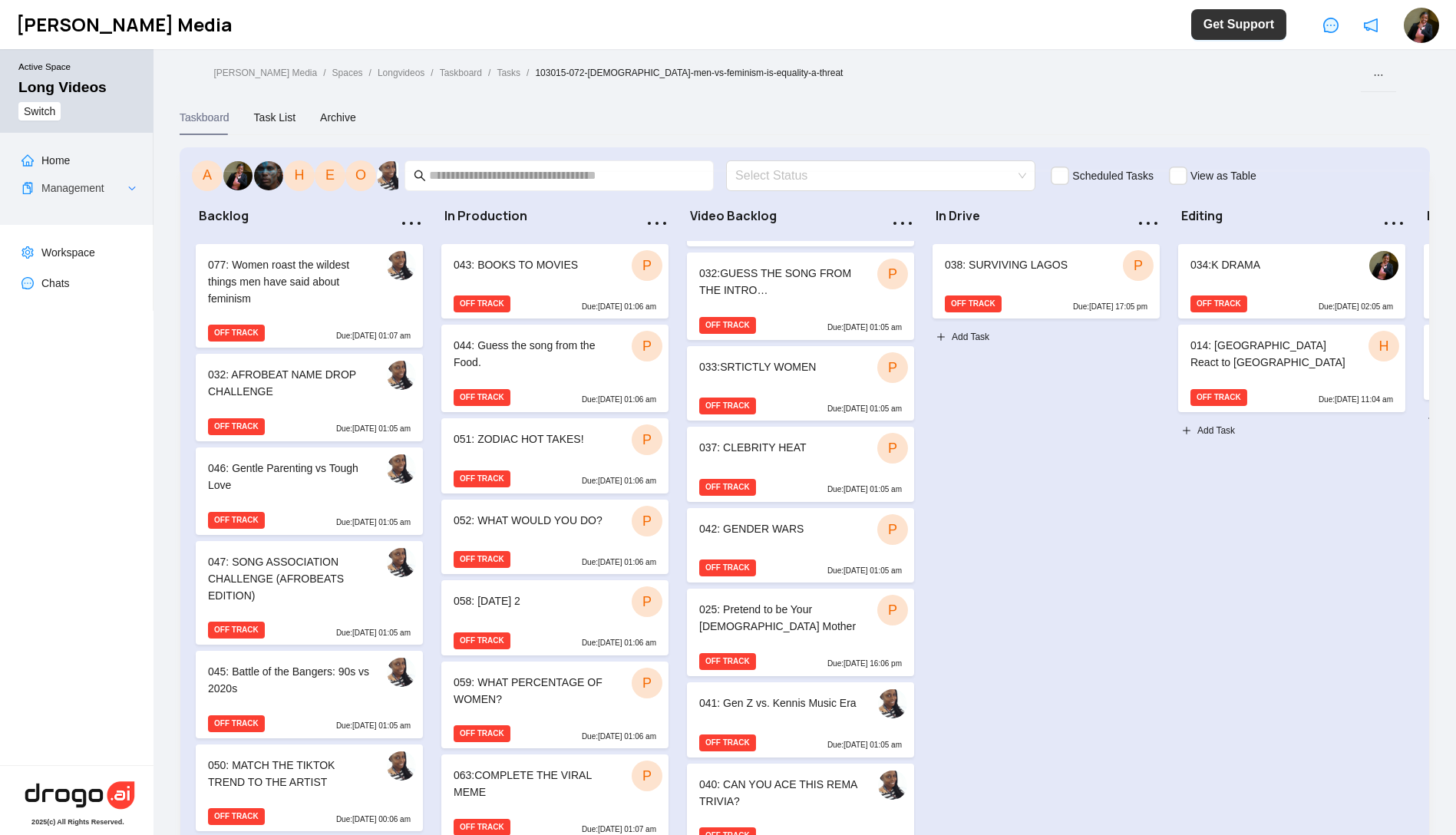
click at [303, 295] on div "077: Women roast the wildest things men have said about feminism" at bounding box center [288, 282] width 162 height 50
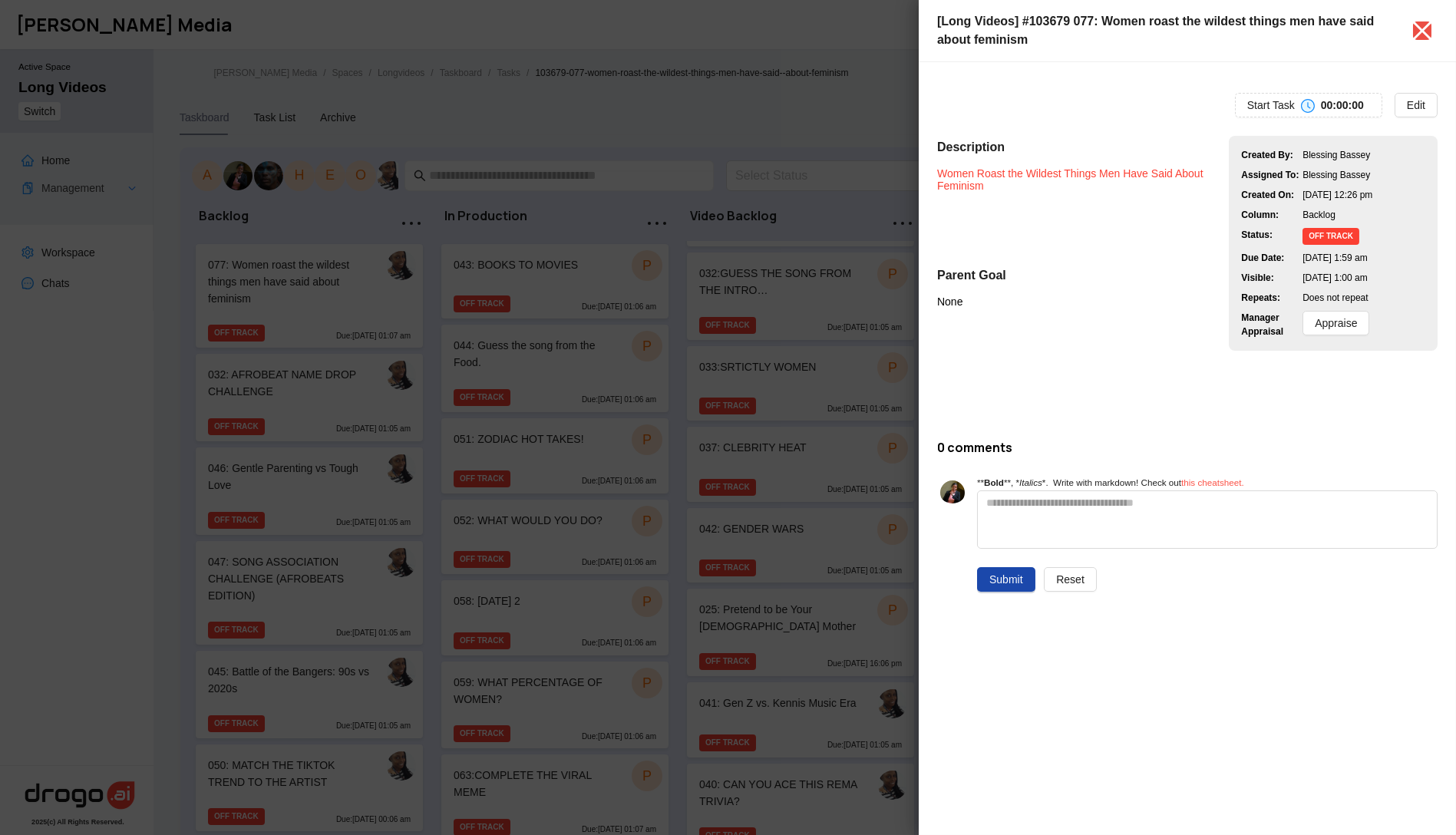
click at [1032, 175] on link "Women Roast the Wildest Things Men Have Said About Feminism" at bounding box center [1072, 179] width 269 height 24
click at [311, 323] on div at bounding box center [728, 417] width 1456 height 835
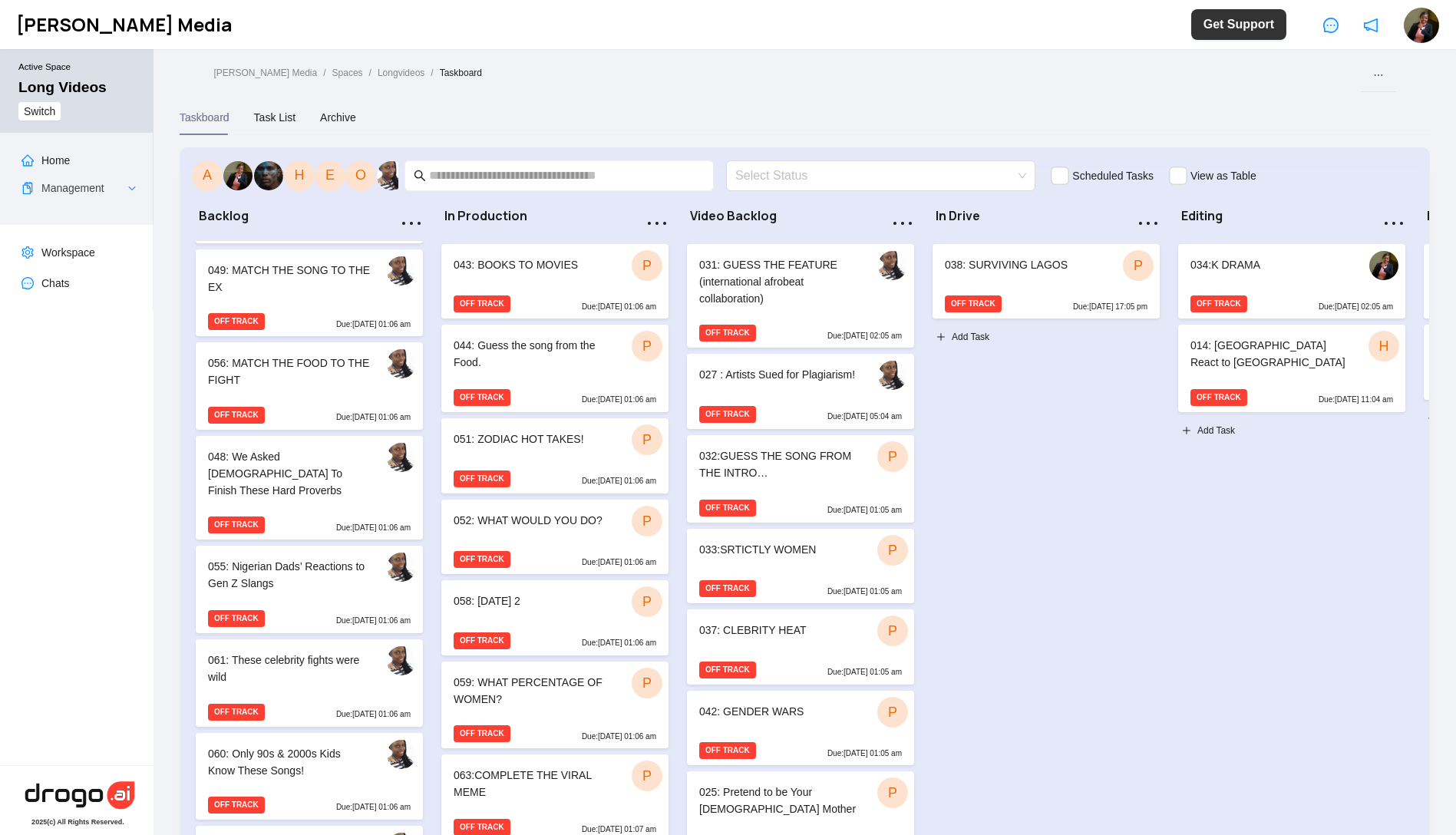
scroll to position [853, 0]
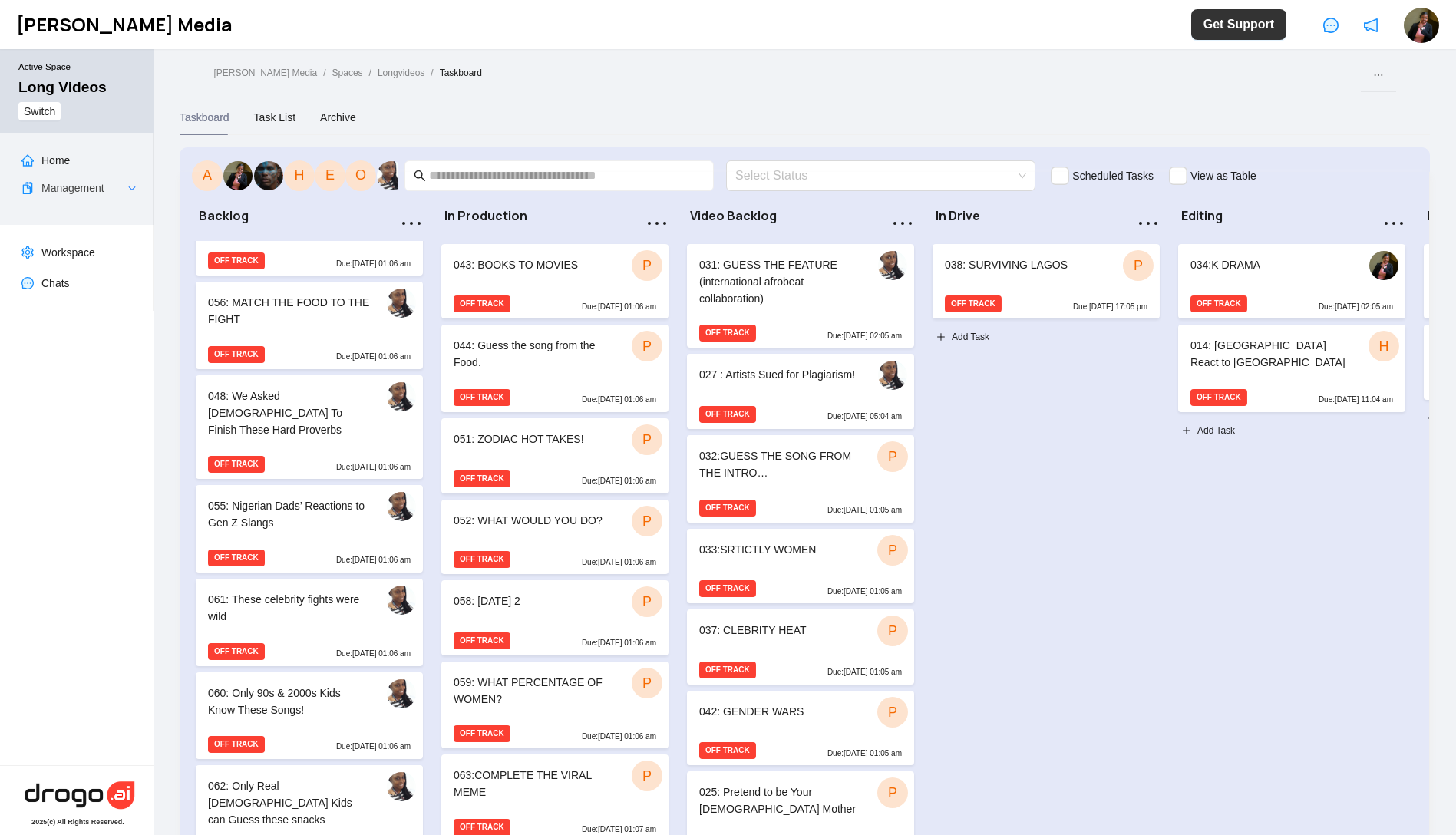
click at [293, 586] on div "061: These celebrity fights were wild" at bounding box center [309, 607] width 227 height 57
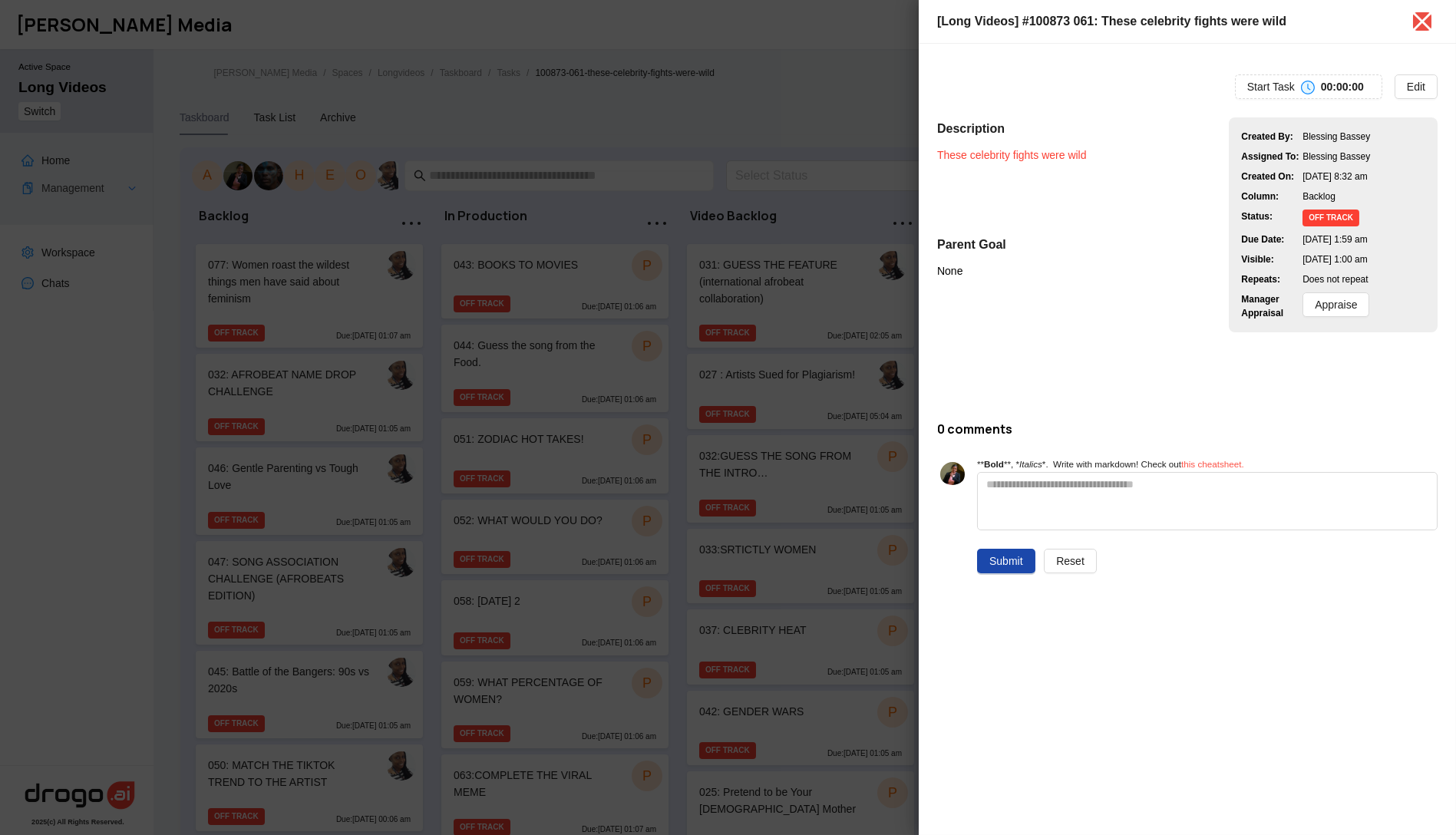
drag, startPoint x: 1032, startPoint y: 143, endPoint x: 1017, endPoint y: 159, distance: 21.9
click at [1017, 159] on link "These celebrity fights were wild" at bounding box center [1012, 155] width 150 height 13
click at [421, 389] on div at bounding box center [728, 417] width 1456 height 835
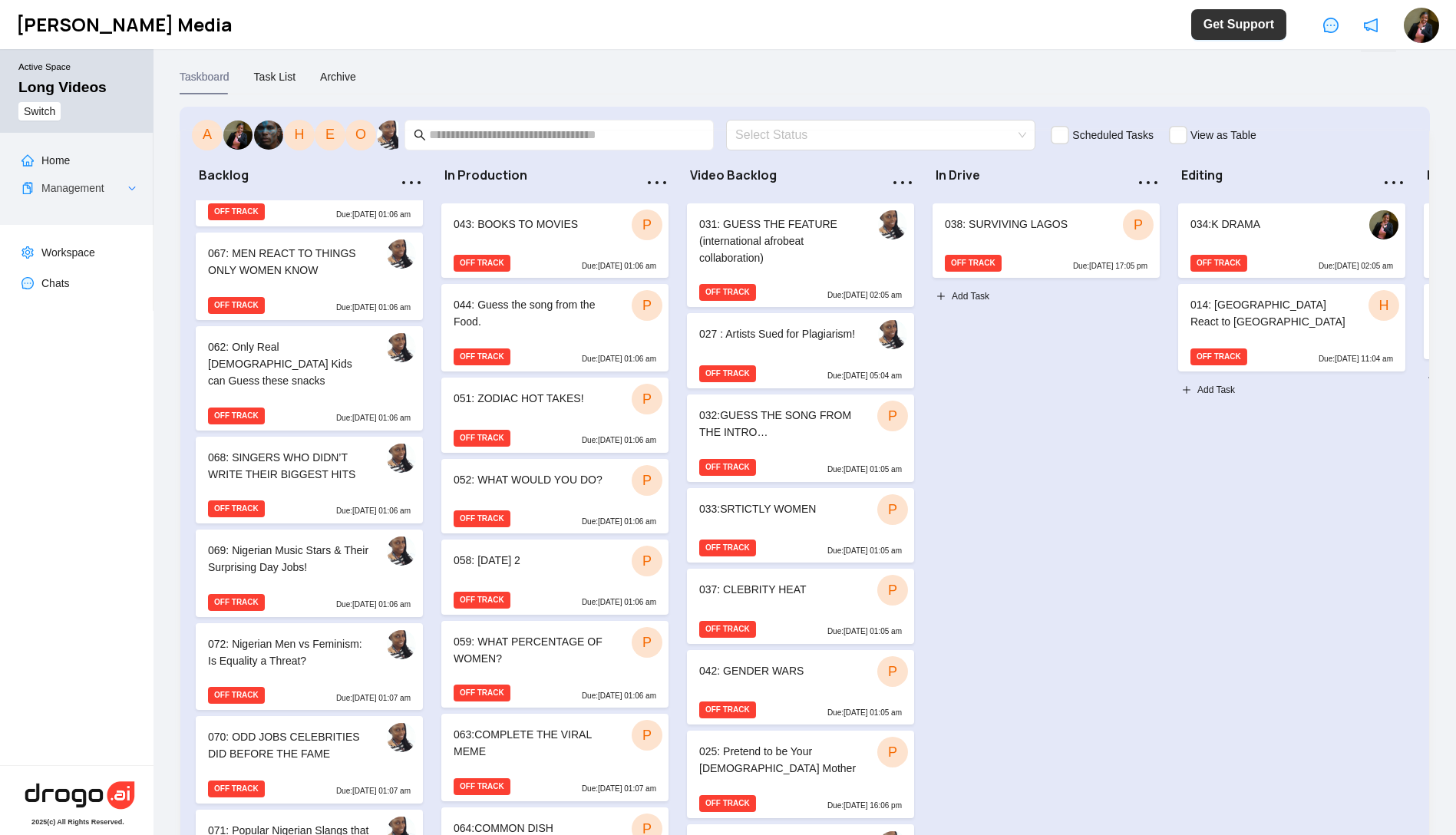
scroll to position [151, 0]
